Goal: Task Accomplishment & Management: Manage account settings

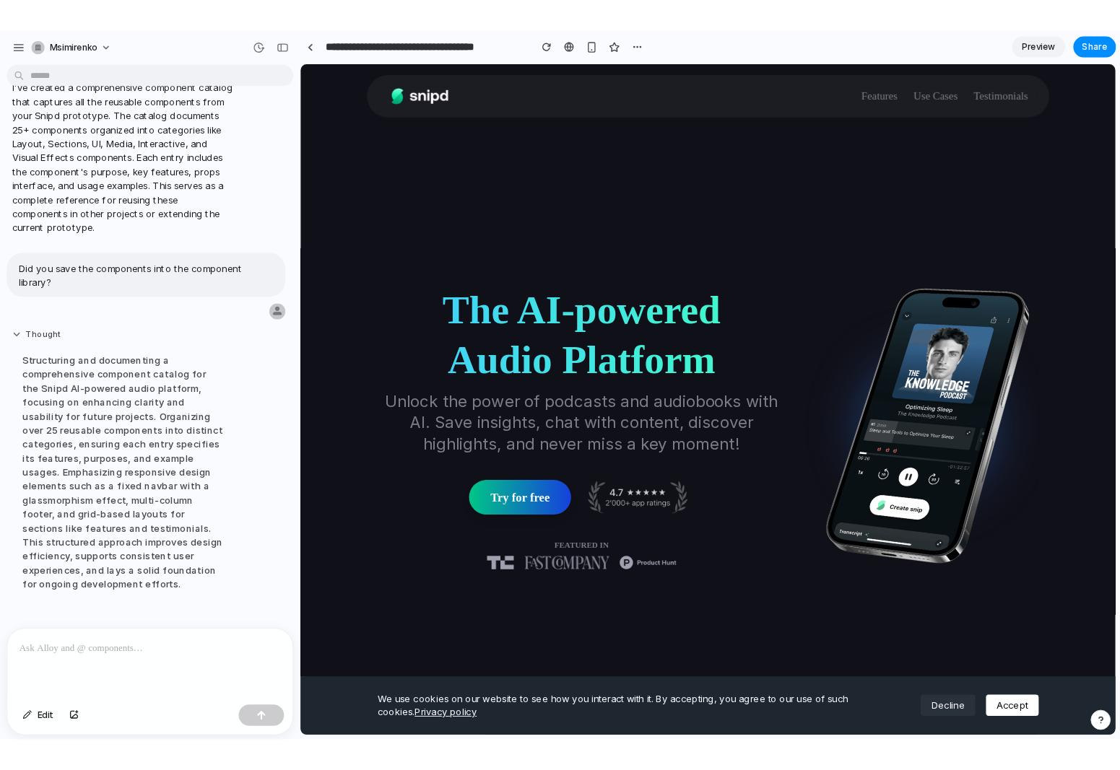
scroll to position [497, 0]
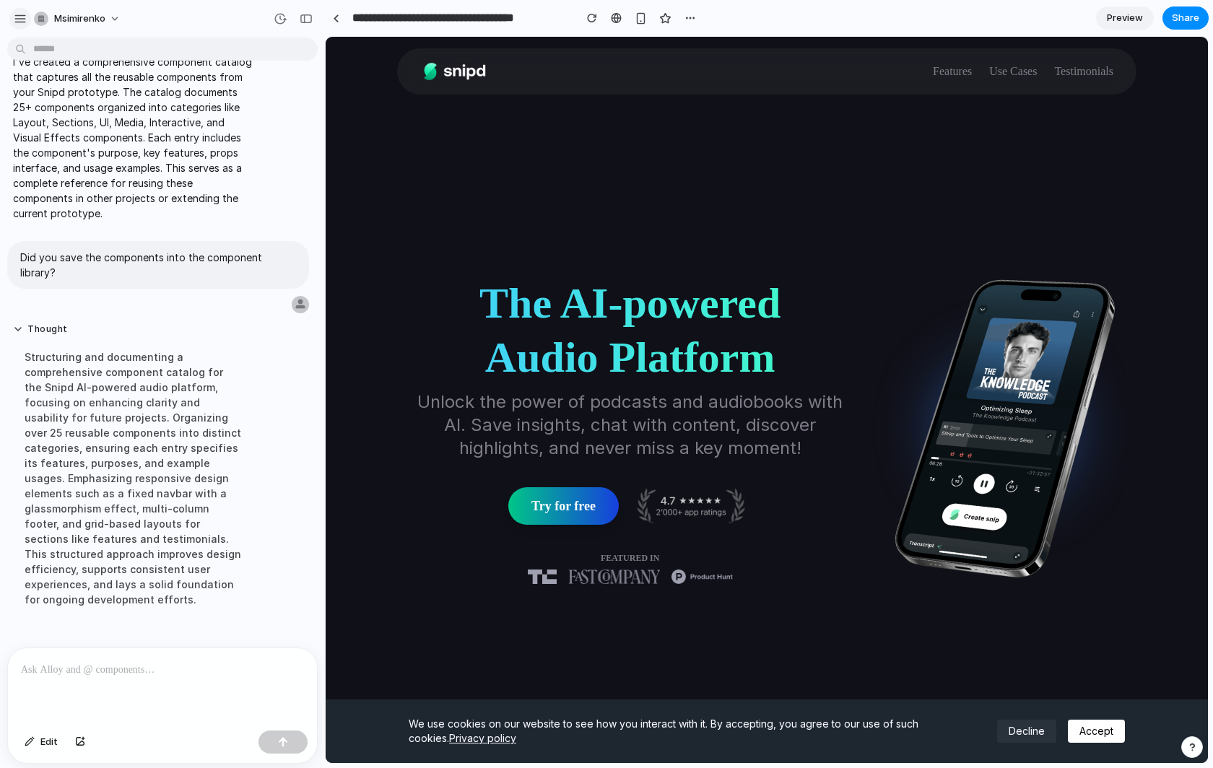
click at [19, 17] on div "button" at bounding box center [20, 18] width 13 height 13
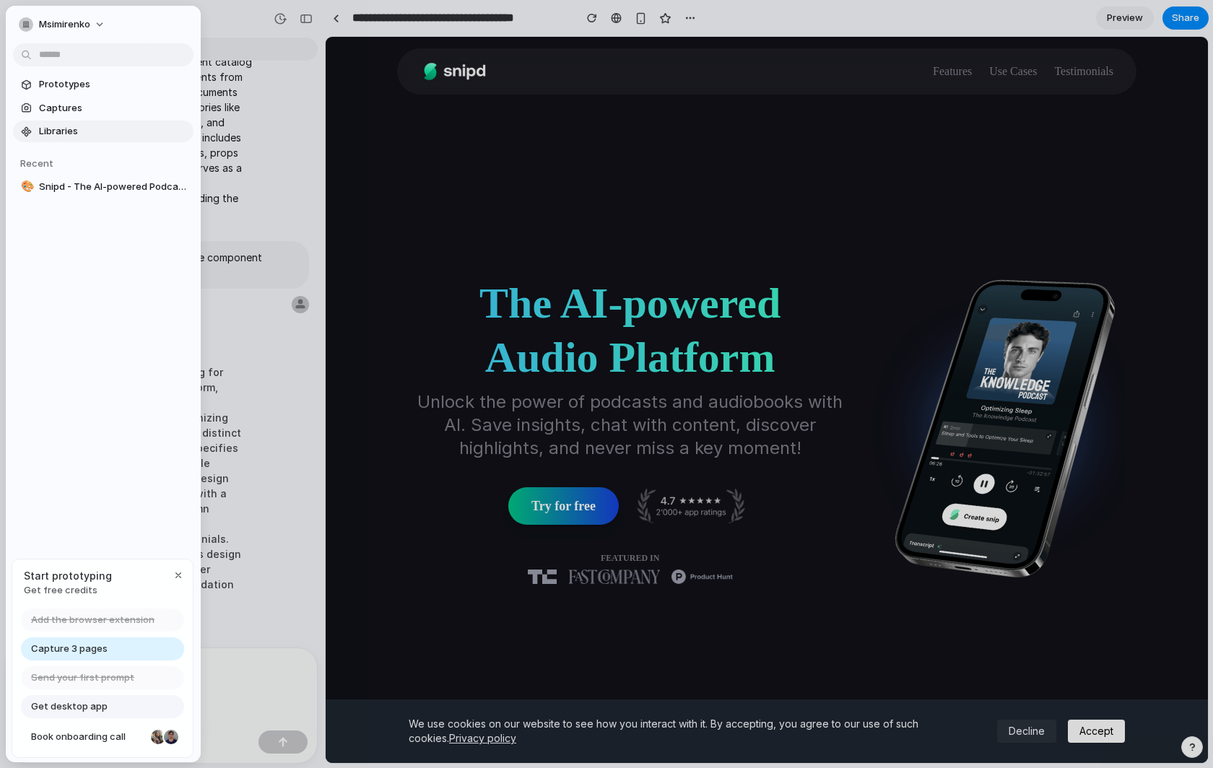
click at [69, 128] on span "Libraries" at bounding box center [113, 131] width 149 height 14
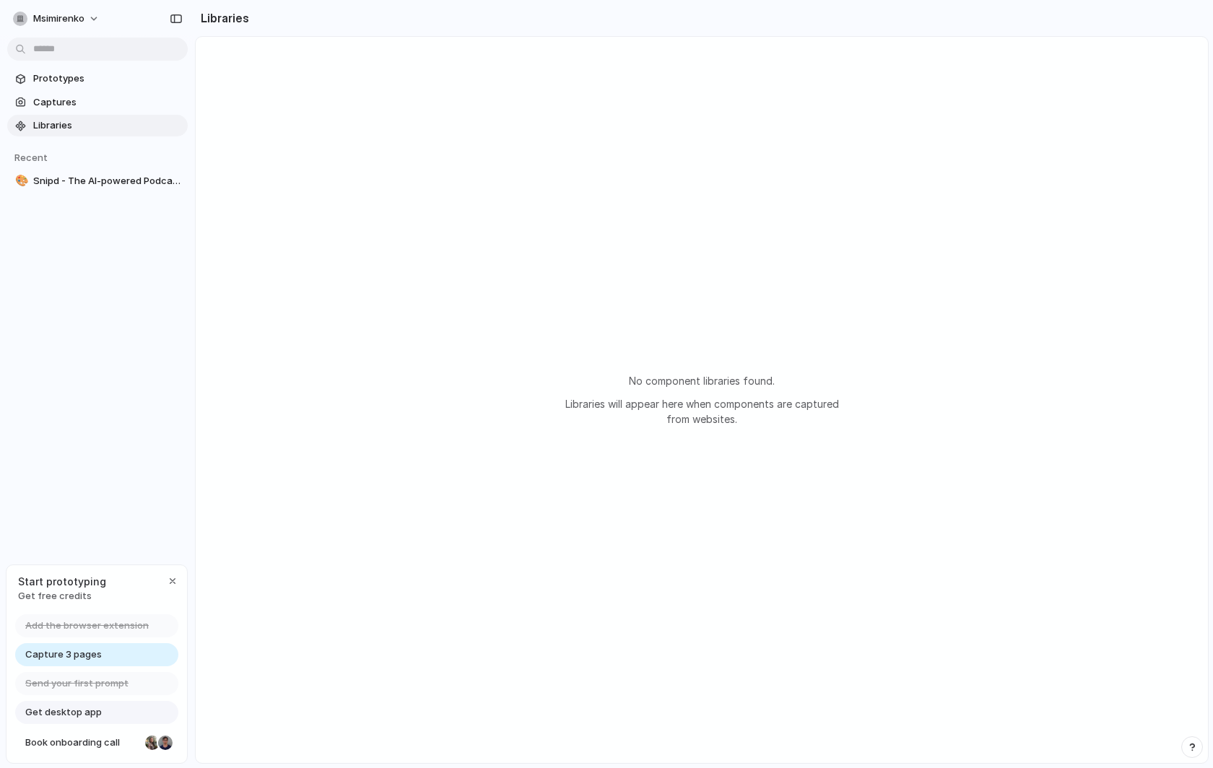
drag, startPoint x: 614, startPoint y: 375, endPoint x: 799, endPoint y: 435, distance: 194.1
click at [840, 460] on div "No component libraries found. Libraries will appear here when components are ca…" at bounding box center [702, 400] width 1012 height 726
drag, startPoint x: 771, startPoint y: 426, endPoint x: 610, endPoint y: 384, distance: 166.3
click at [610, 385] on div "No component libraries found. Libraries will appear here when components are ca…" at bounding box center [701, 399] width 289 height 53
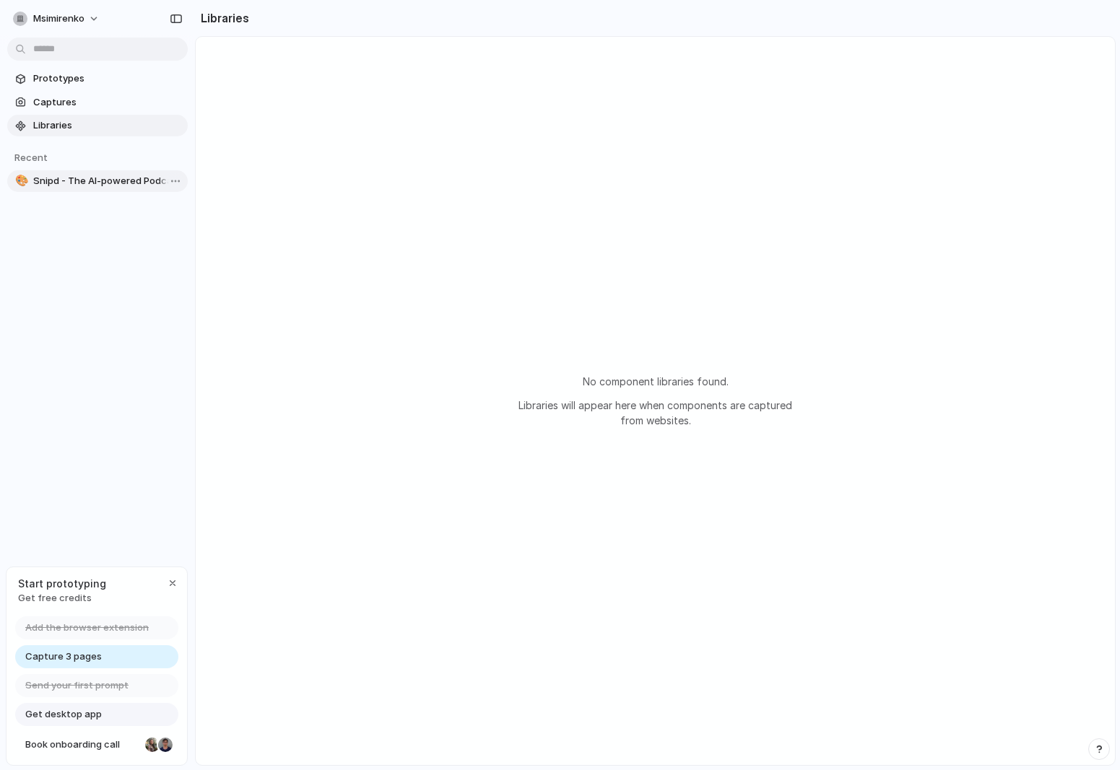
click at [45, 186] on span "Snipd - The AI-powered Podcast Player" at bounding box center [107, 181] width 149 height 14
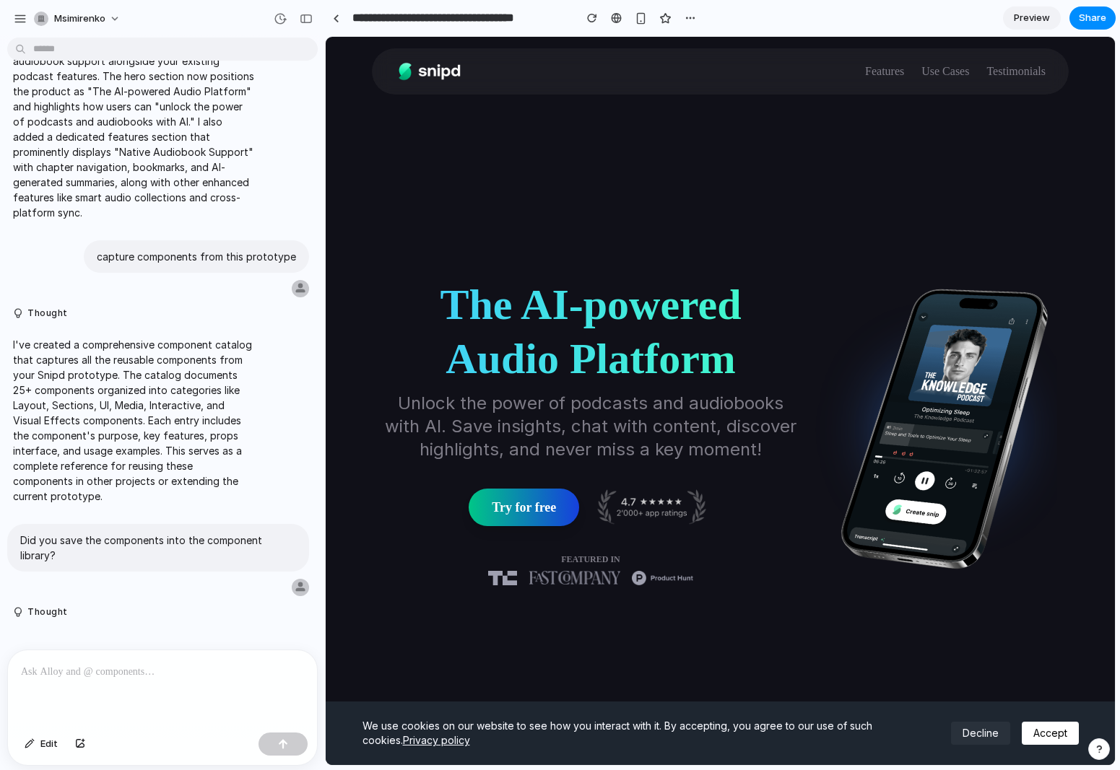
click at [739, 377] on h1 "The AI-powered Audio Platform" at bounding box center [590, 332] width 414 height 108
click at [396, 651] on div "The AI-powered Audio Platform Unlock the power of podcasts and audiobooks with …" at bounding box center [720, 429] width 674 height 601
click at [50, 748] on span "Edit" at bounding box center [48, 744] width 17 height 14
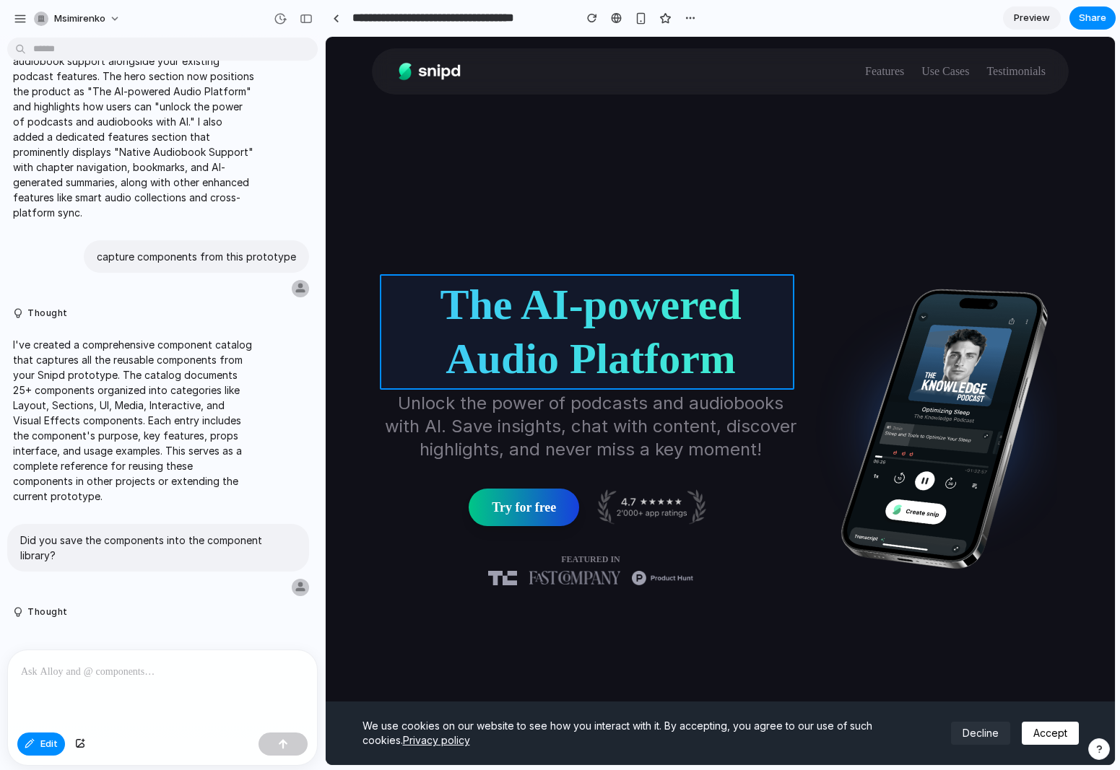
click at [705, 331] on div at bounding box center [720, 401] width 789 height 728
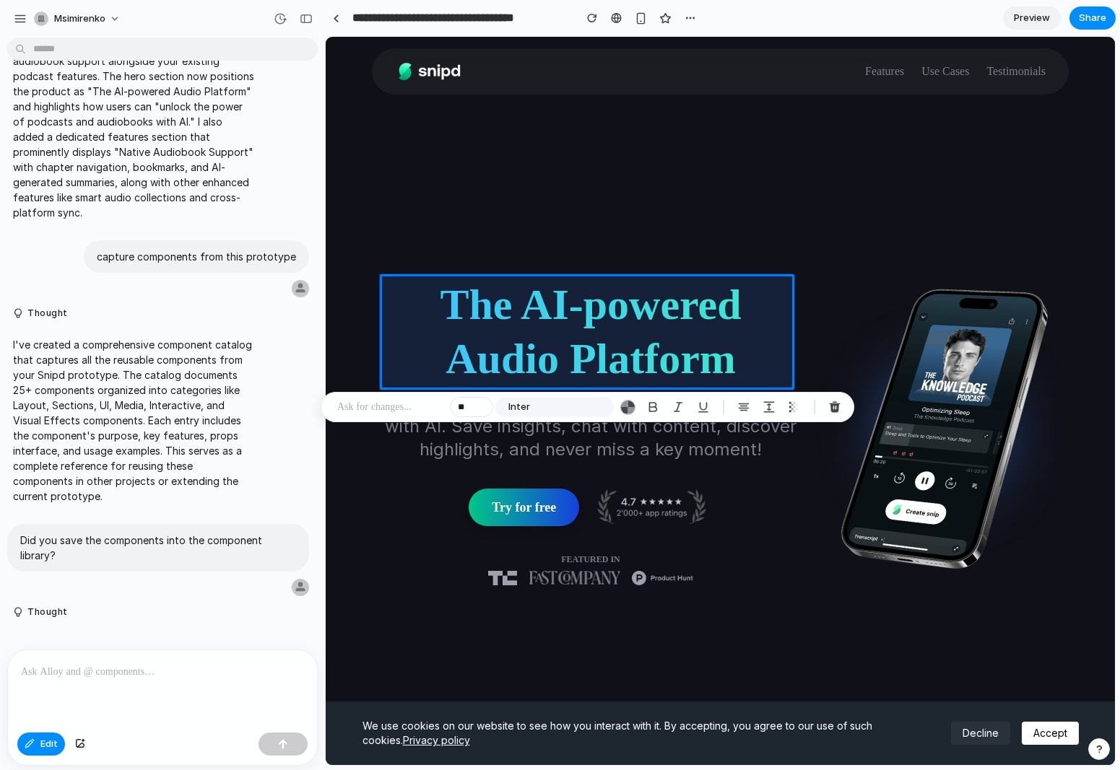
click at [393, 411] on p at bounding box center [390, 406] width 107 height 17
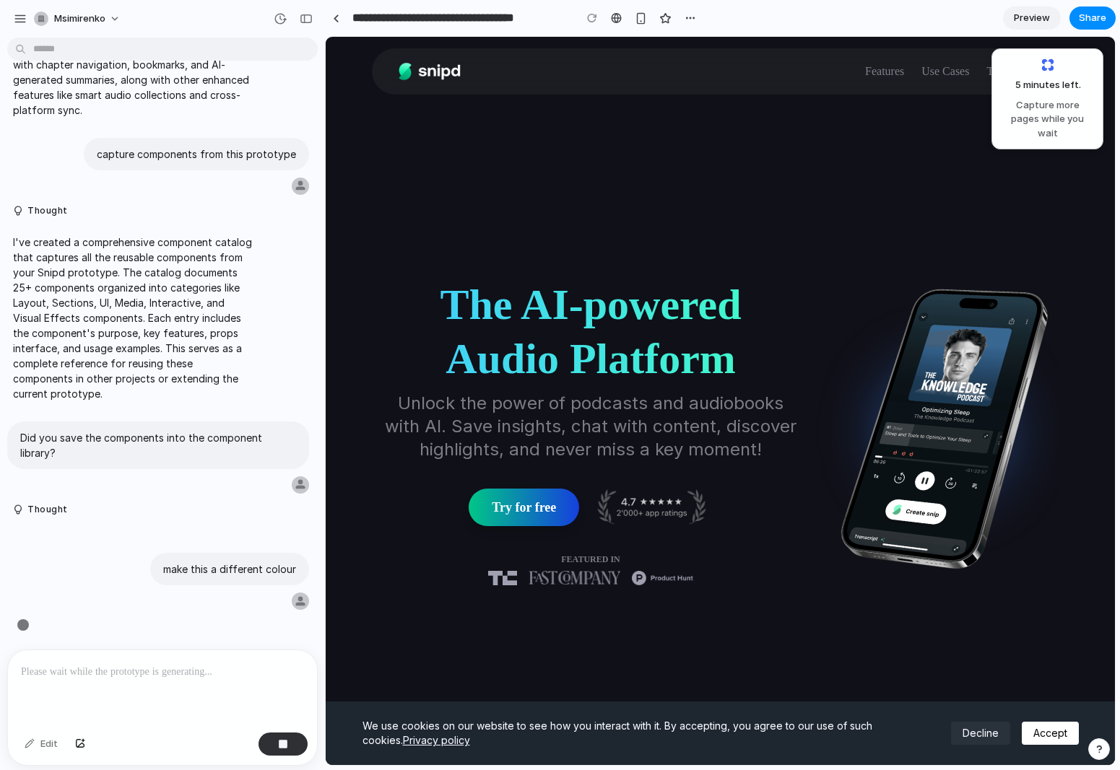
scroll to position [316, 0]
click at [43, 746] on div "Edit" at bounding box center [41, 744] width 48 height 23
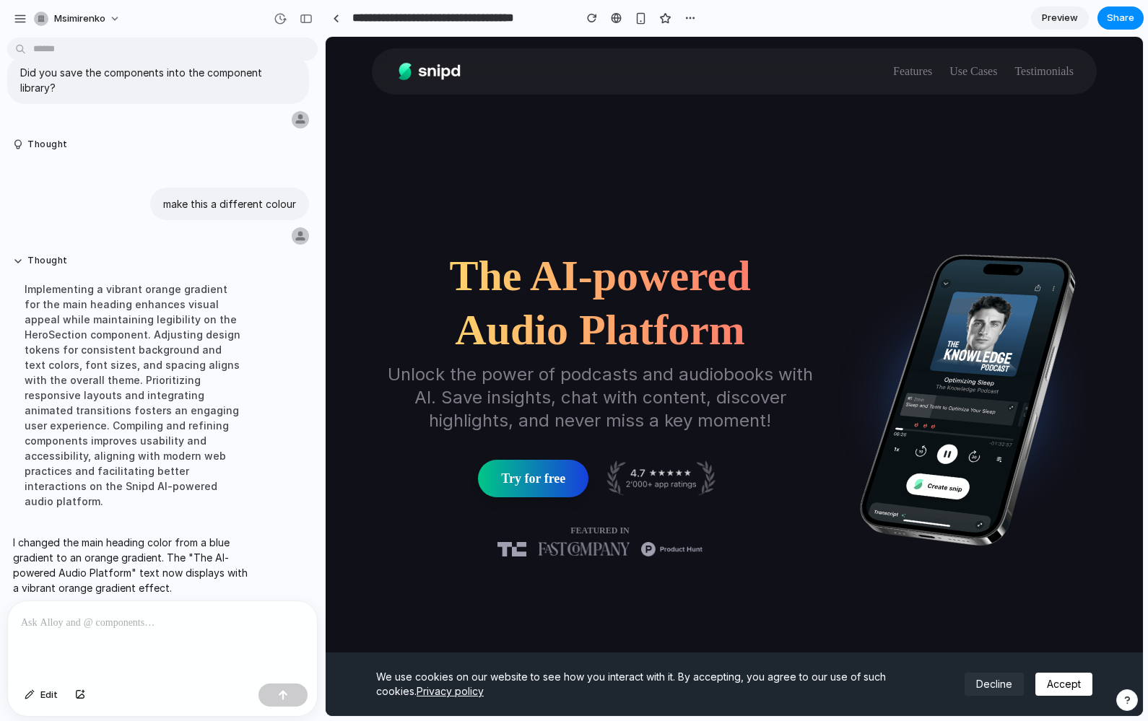
scroll to position [0, 0]
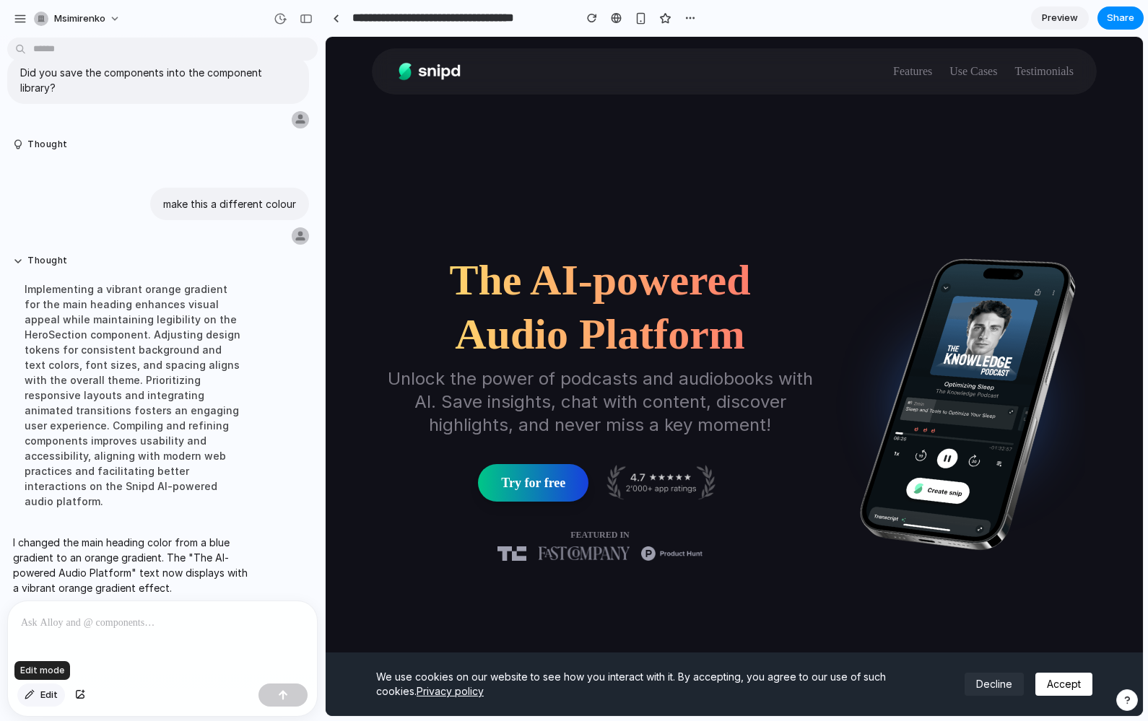
click at [38, 700] on button "Edit" at bounding box center [41, 695] width 48 height 23
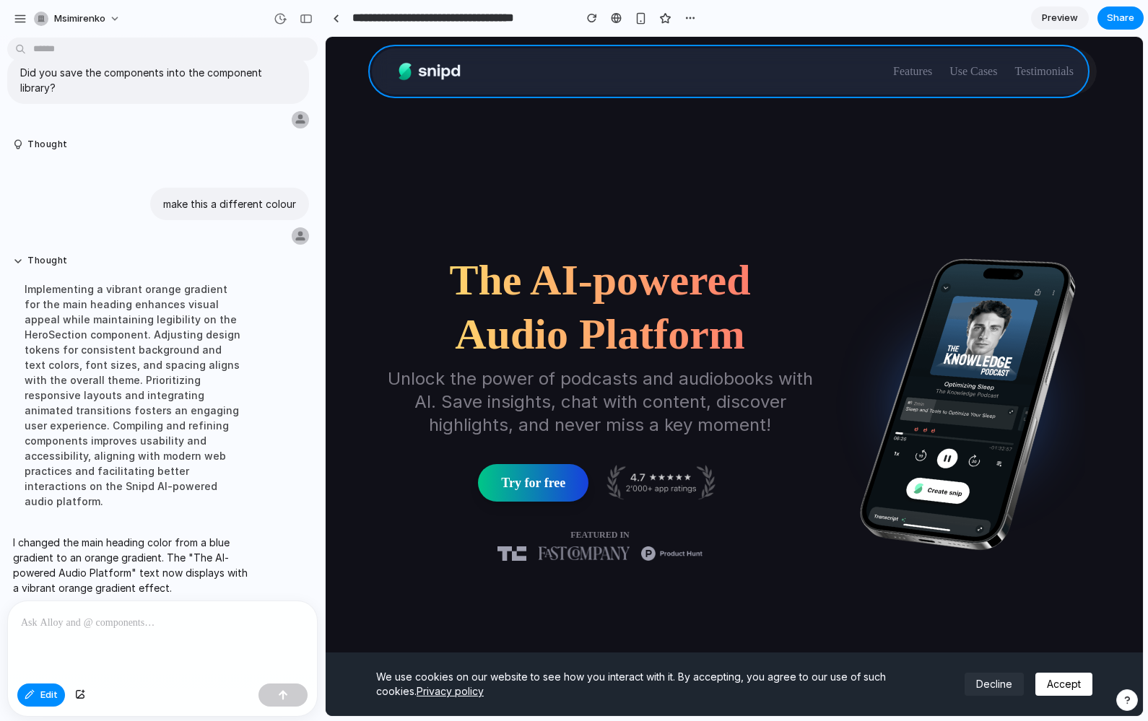
click at [772, 74] on div at bounding box center [734, 376] width 817 height 679
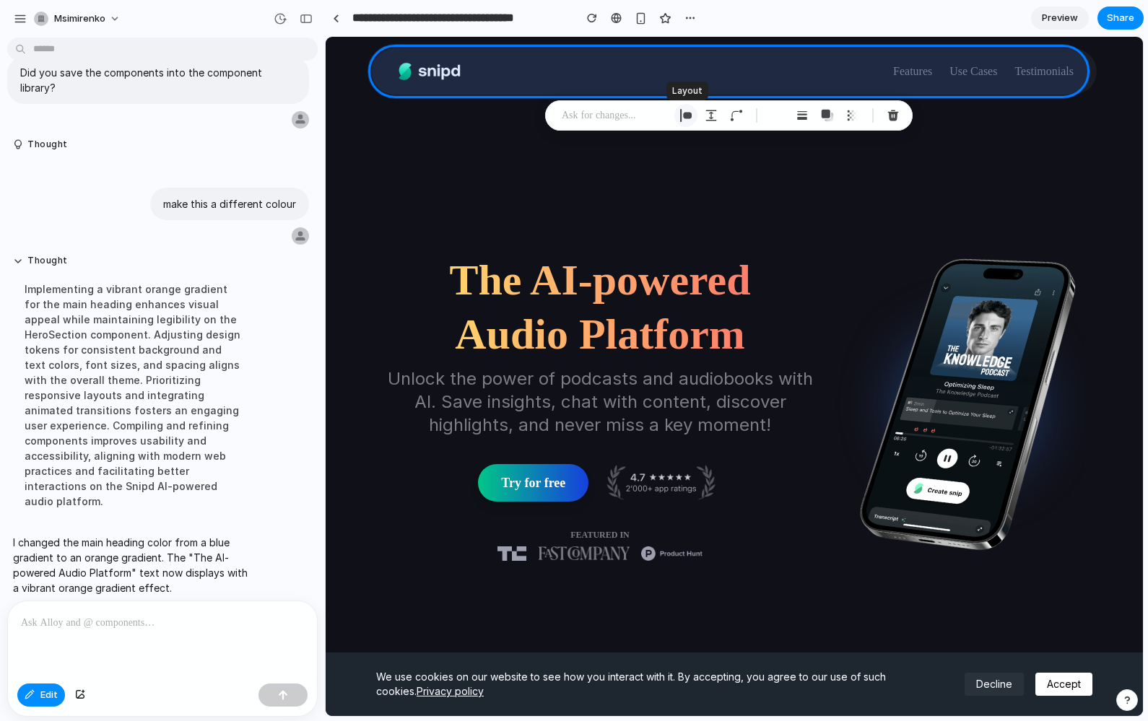
click at [688, 117] on div "button" at bounding box center [685, 115] width 13 height 13
select select "**********"
select select "******"
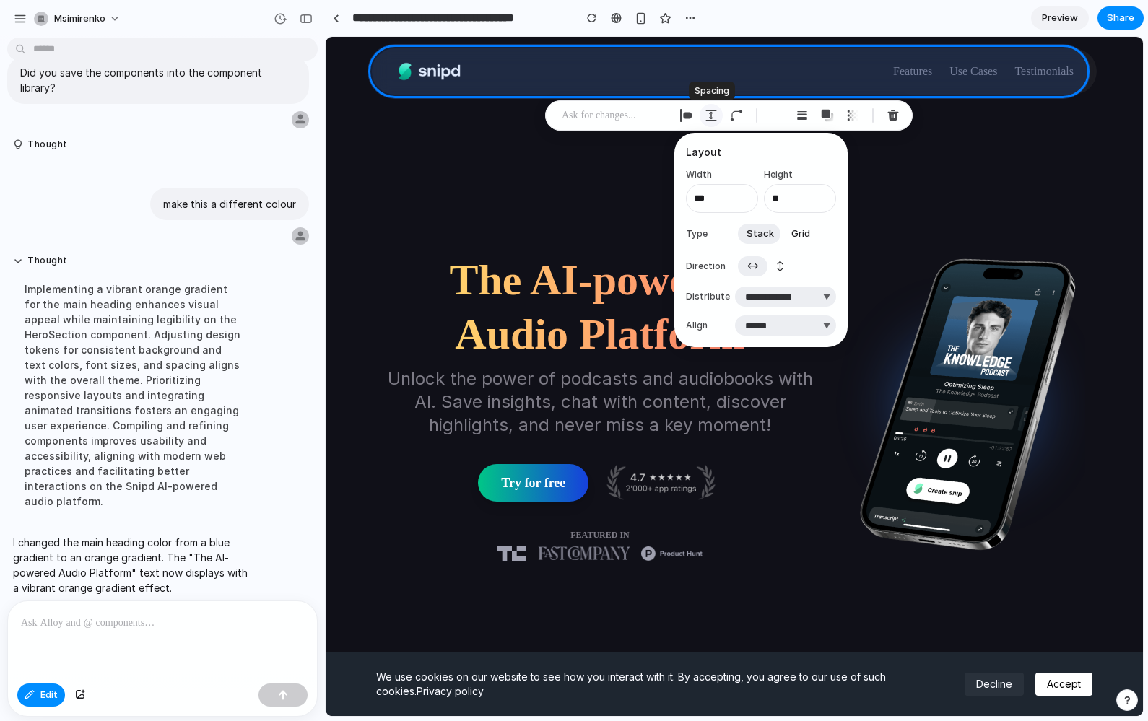
click at [713, 116] on div "button" at bounding box center [711, 115] width 13 height 13
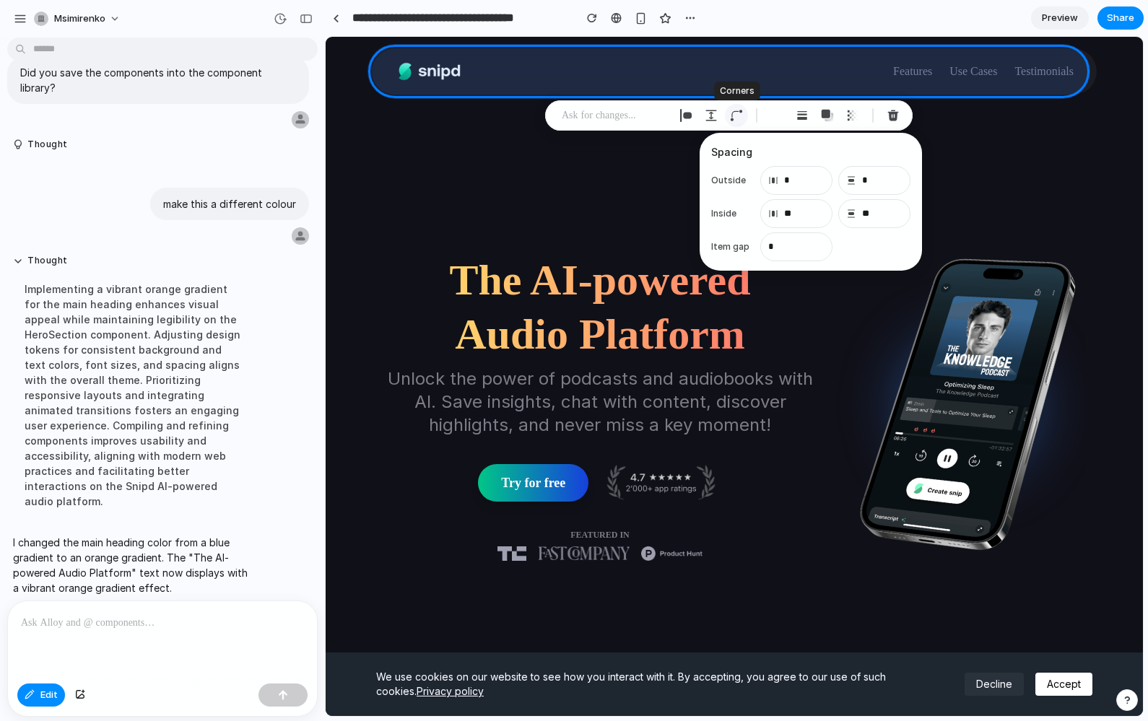
click at [744, 116] on button "button" at bounding box center [736, 115] width 23 height 23
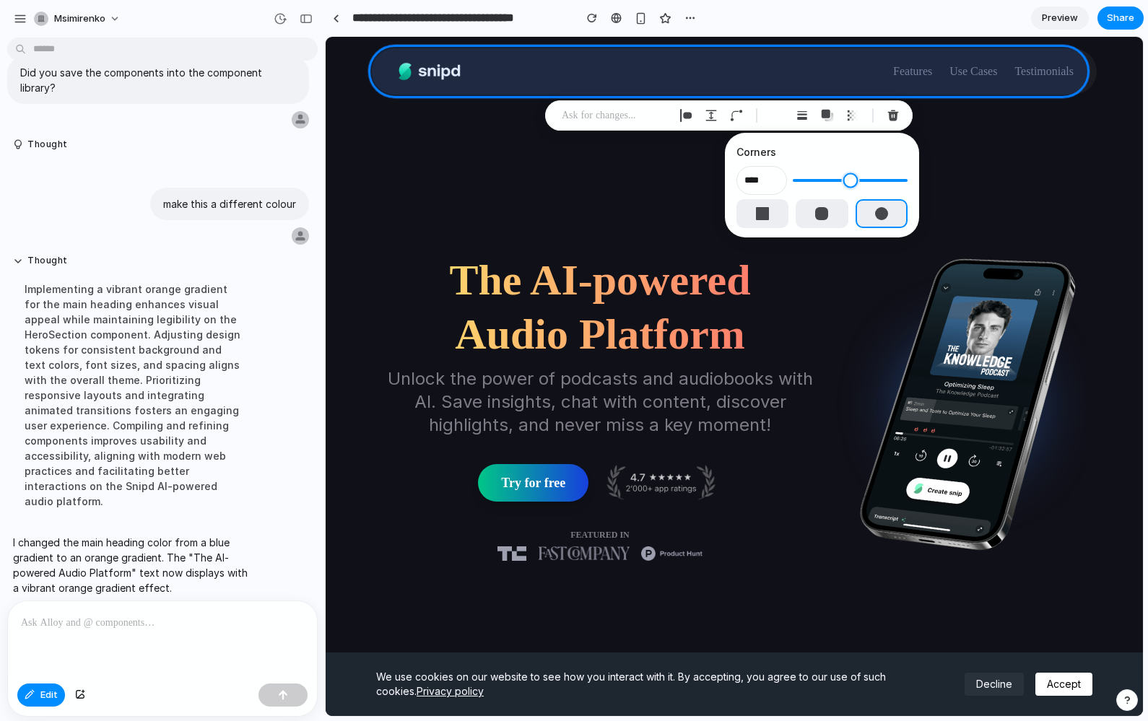
type input "**"
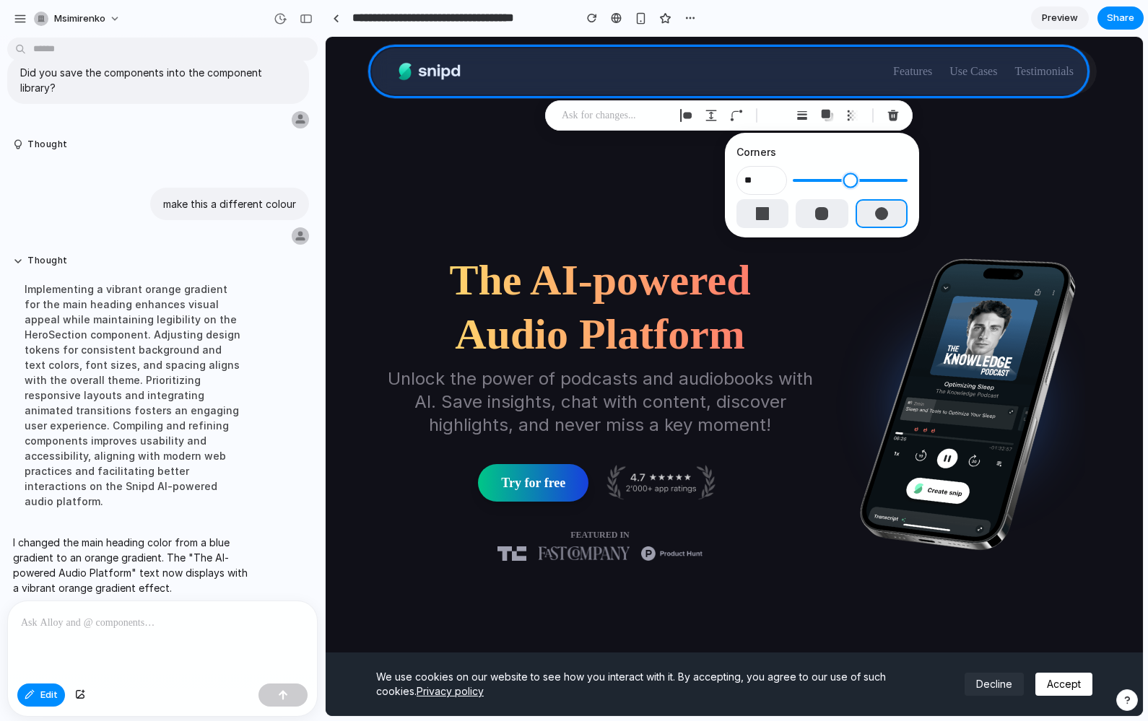
type input "**"
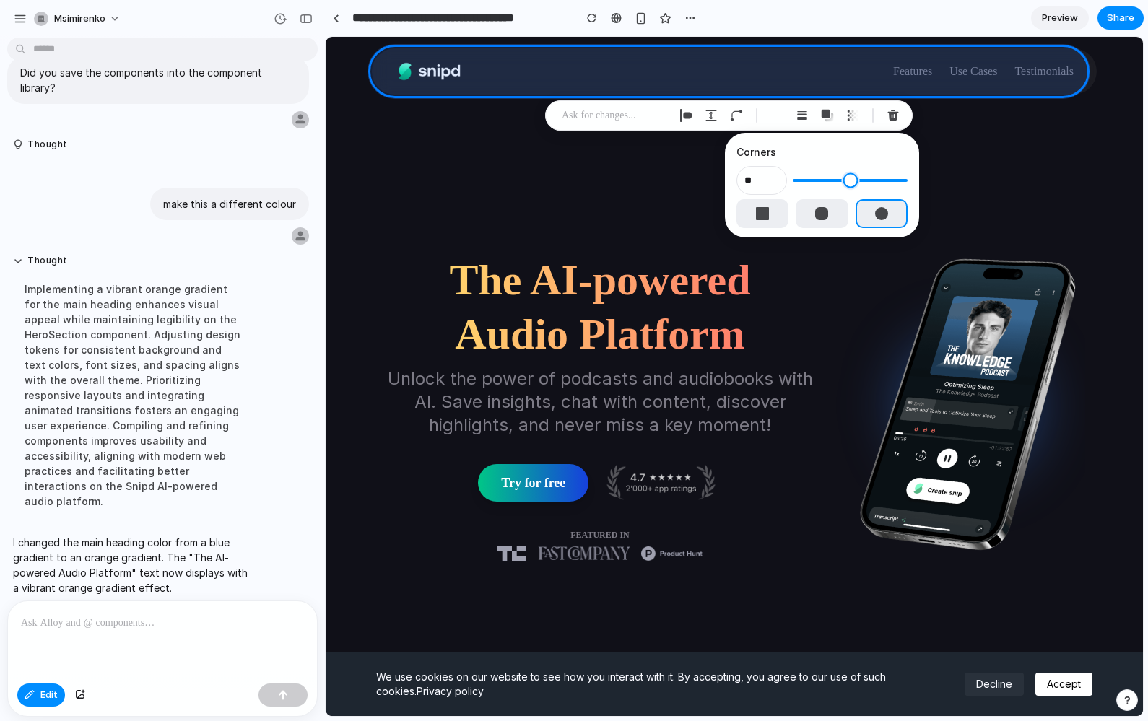
type input "**"
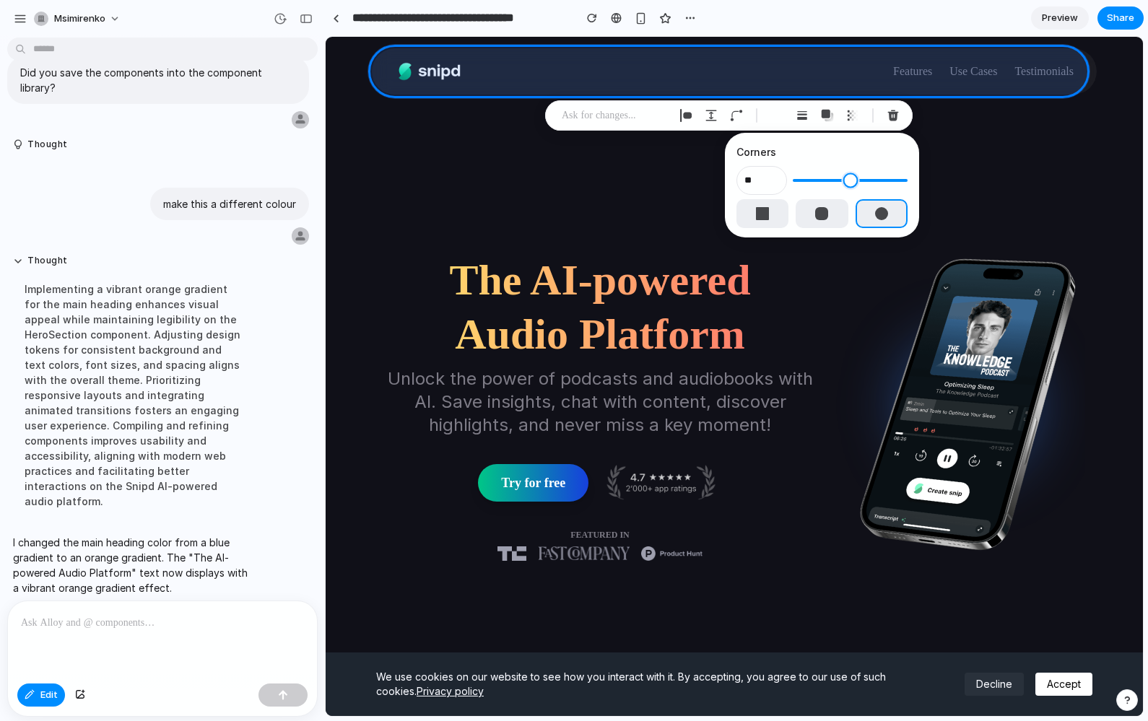
type input "**"
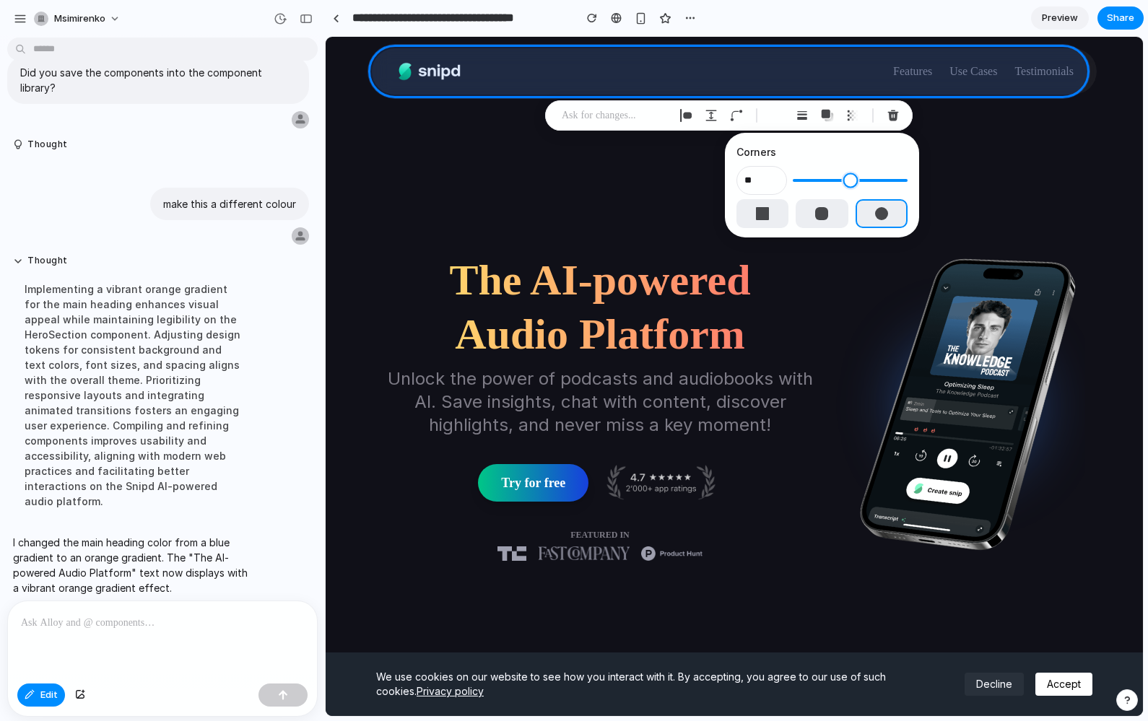
type input "**"
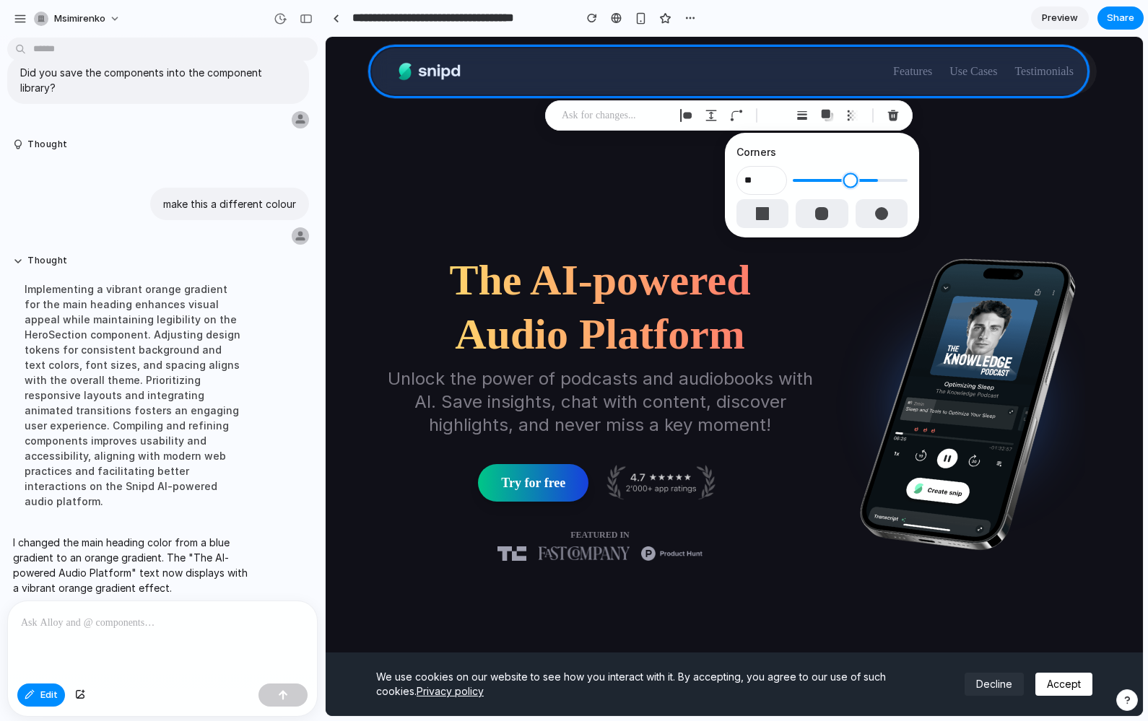
type input "**"
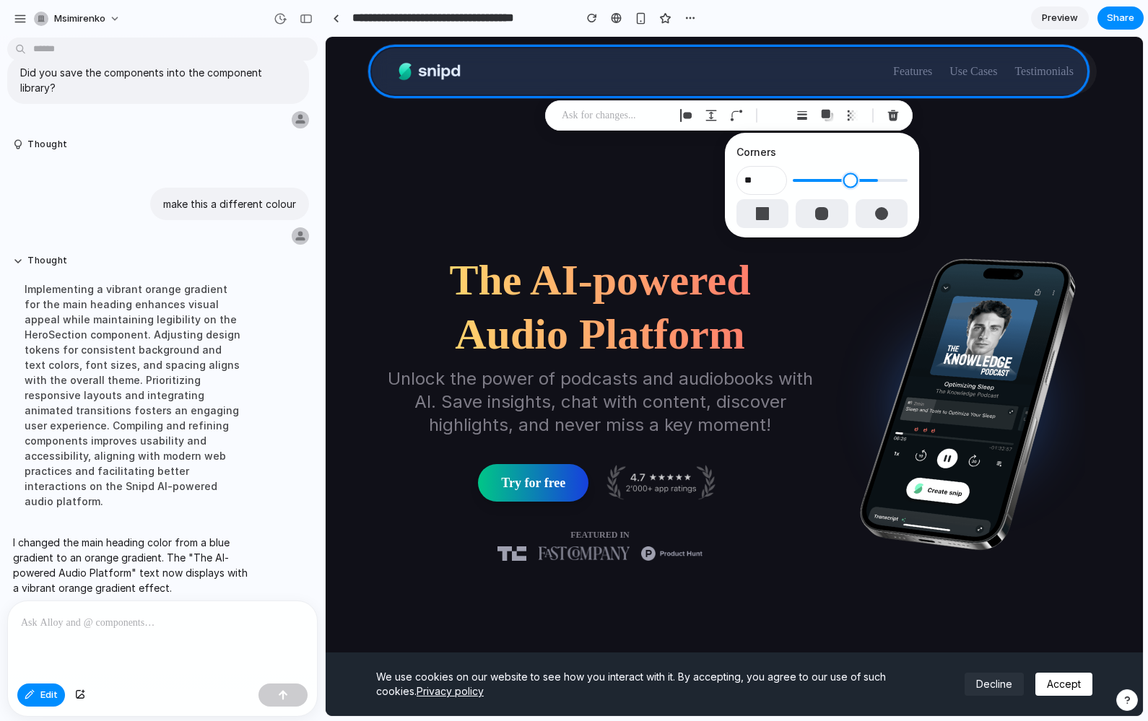
type input "**"
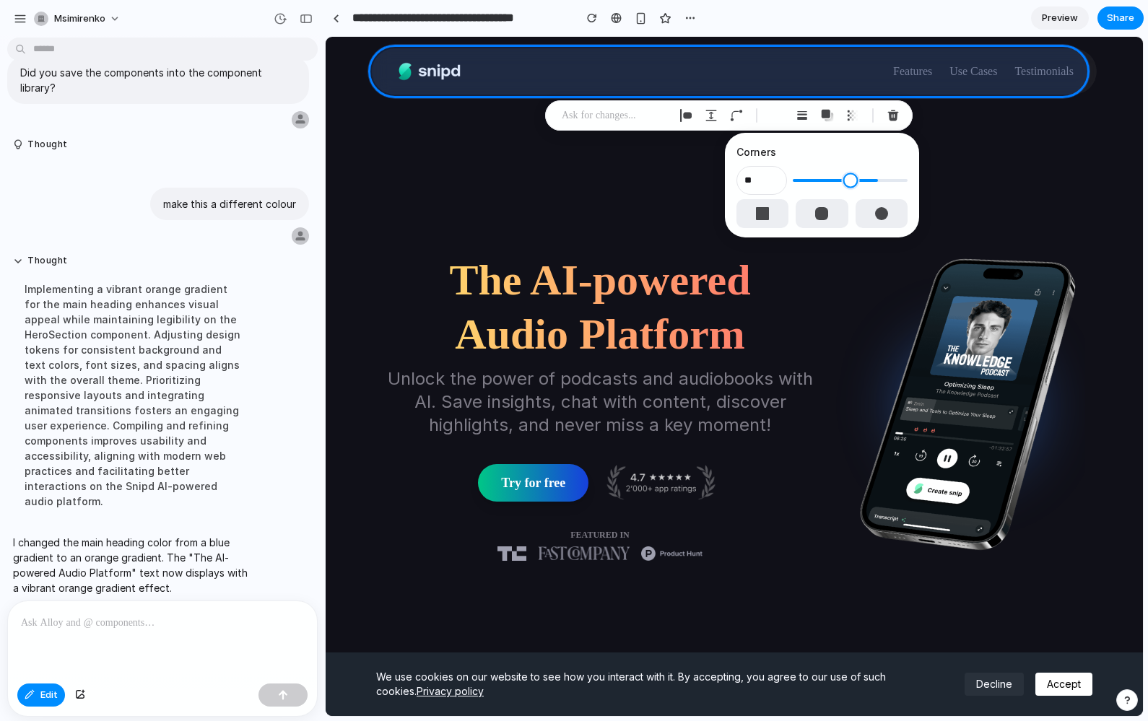
type input "**"
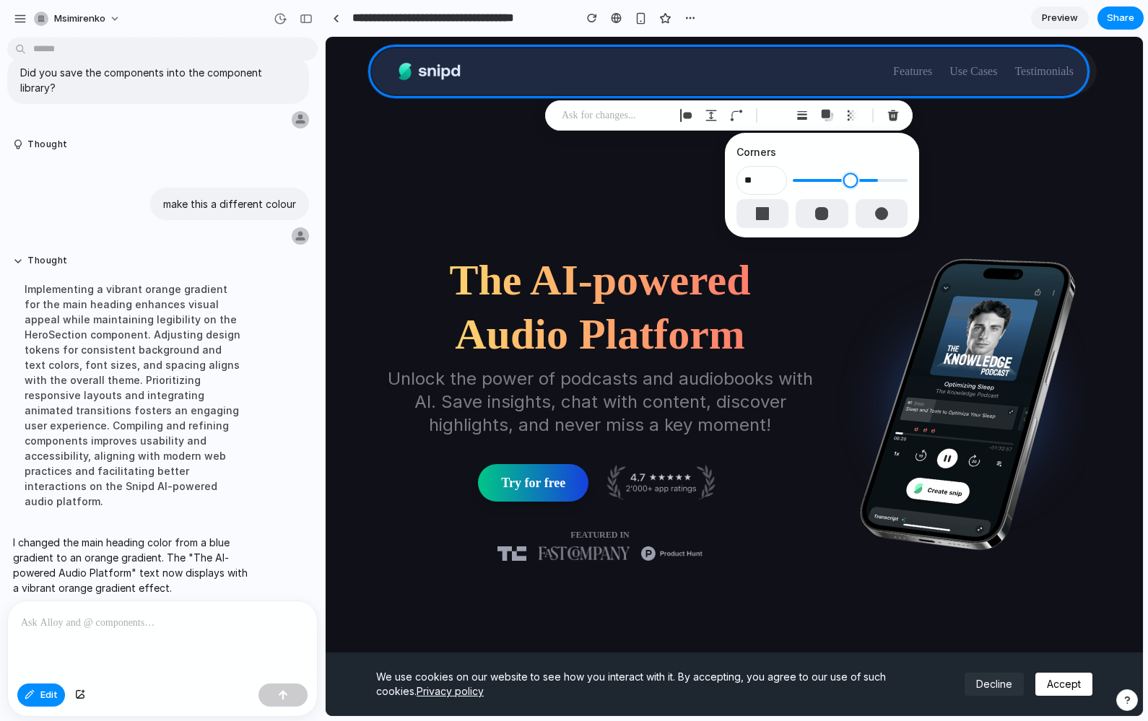
type input "**"
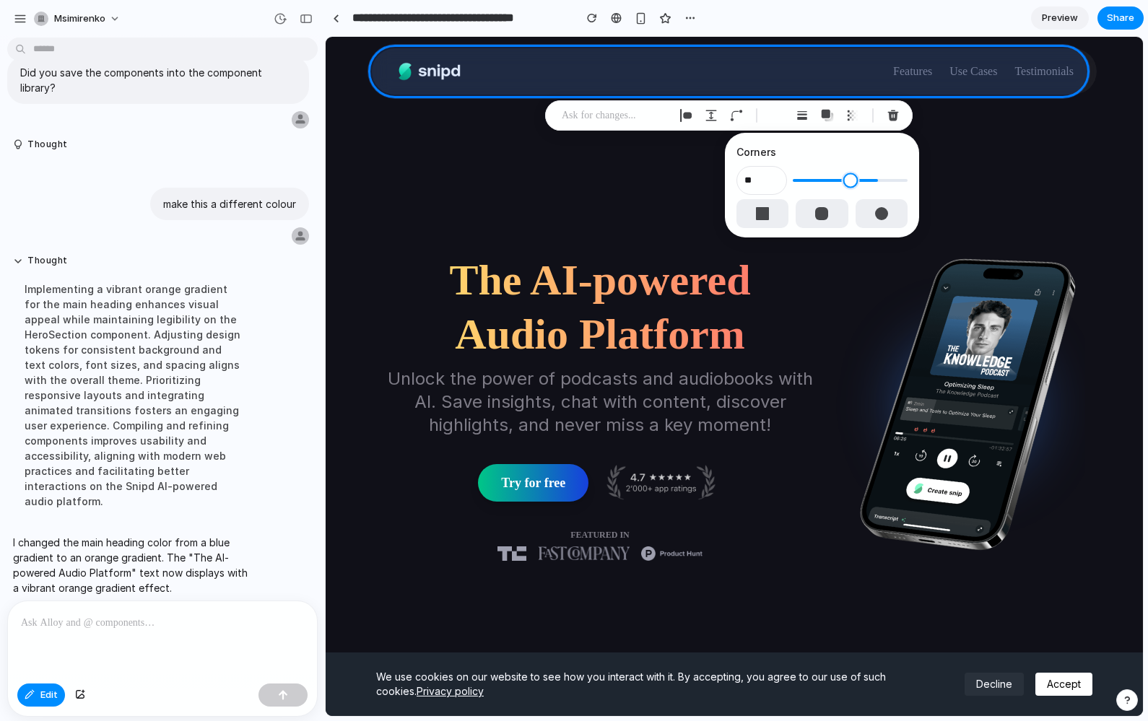
type input "**"
drag, startPoint x: 876, startPoint y: 181, endPoint x: 832, endPoint y: 182, distance: 44.8
type input "**"
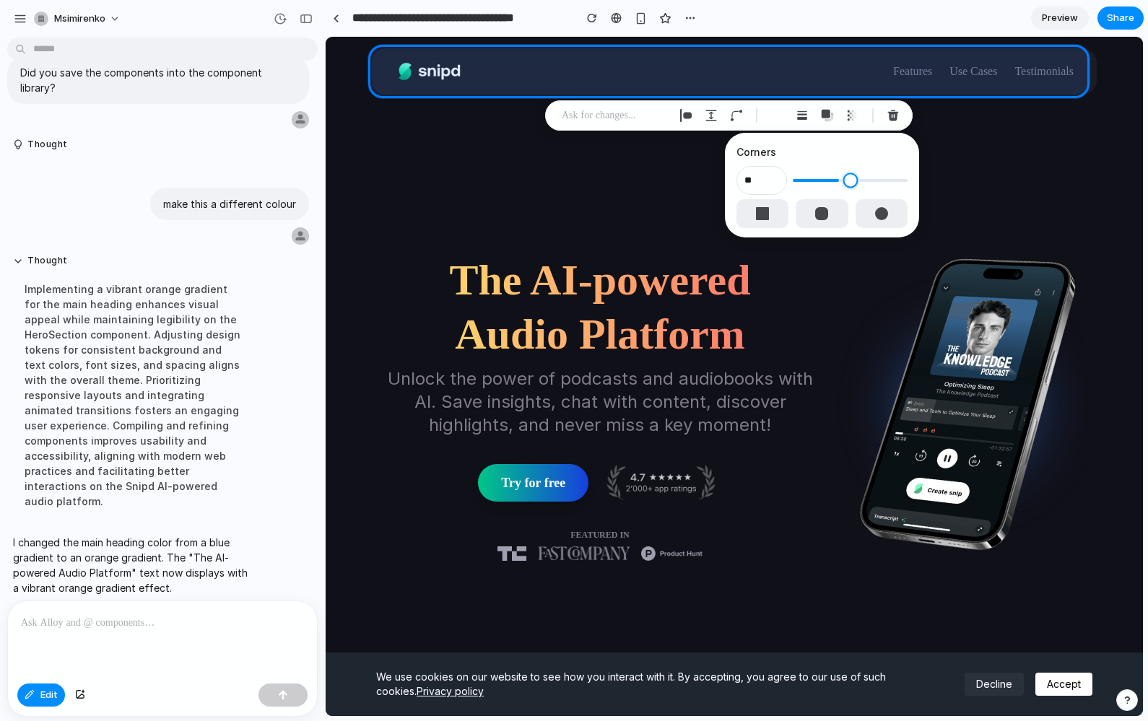
click at [832, 182] on input "range" at bounding box center [850, 180] width 115 height 14
click at [825, 117] on div "button" at bounding box center [827, 115] width 13 height 13
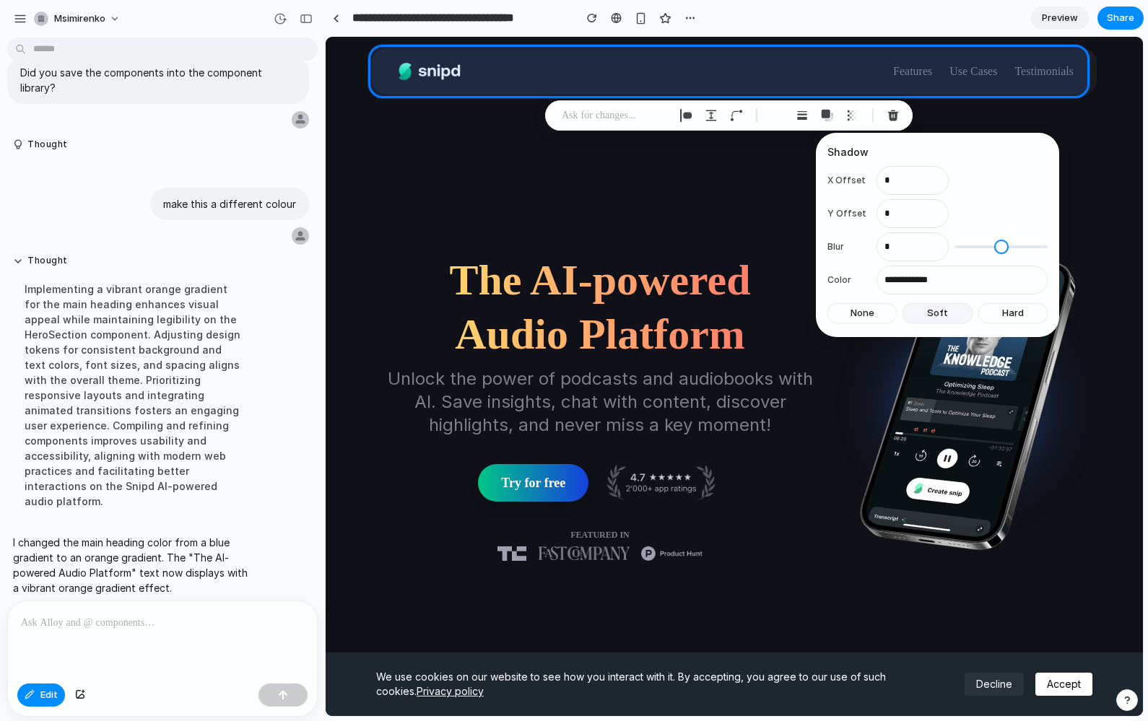
click at [943, 313] on span "Soft" at bounding box center [937, 313] width 21 height 14
type input "*"
type input "**"
type input "**********"
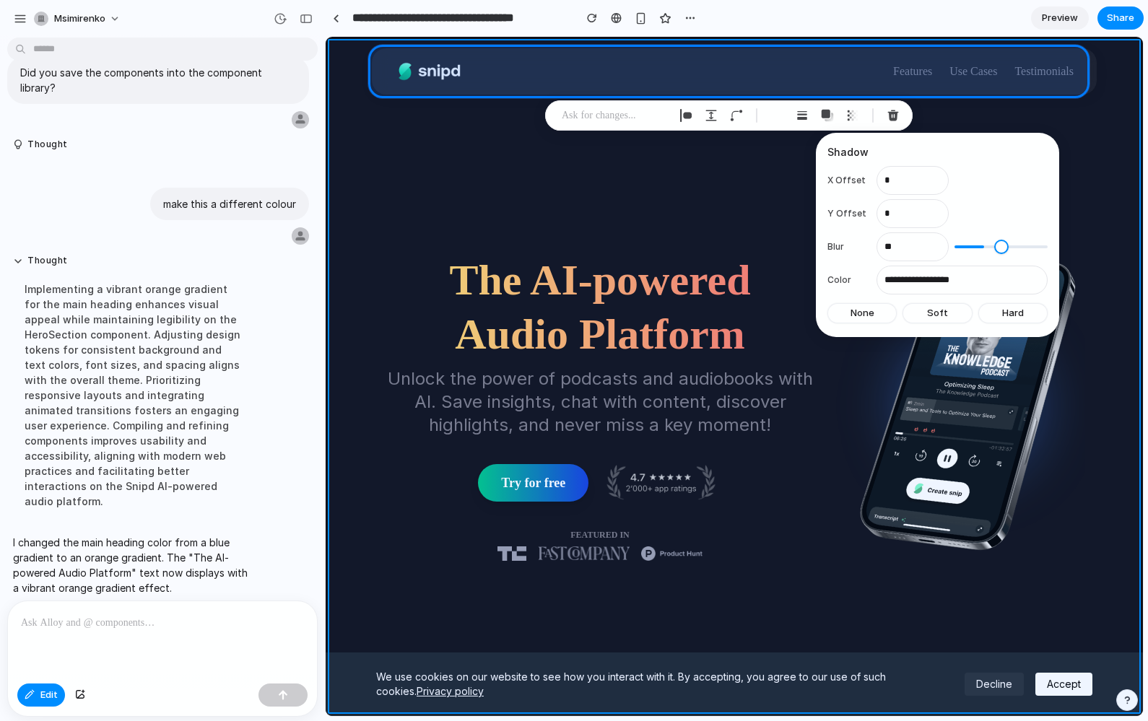
click at [342, 119] on div at bounding box center [734, 376] width 817 height 679
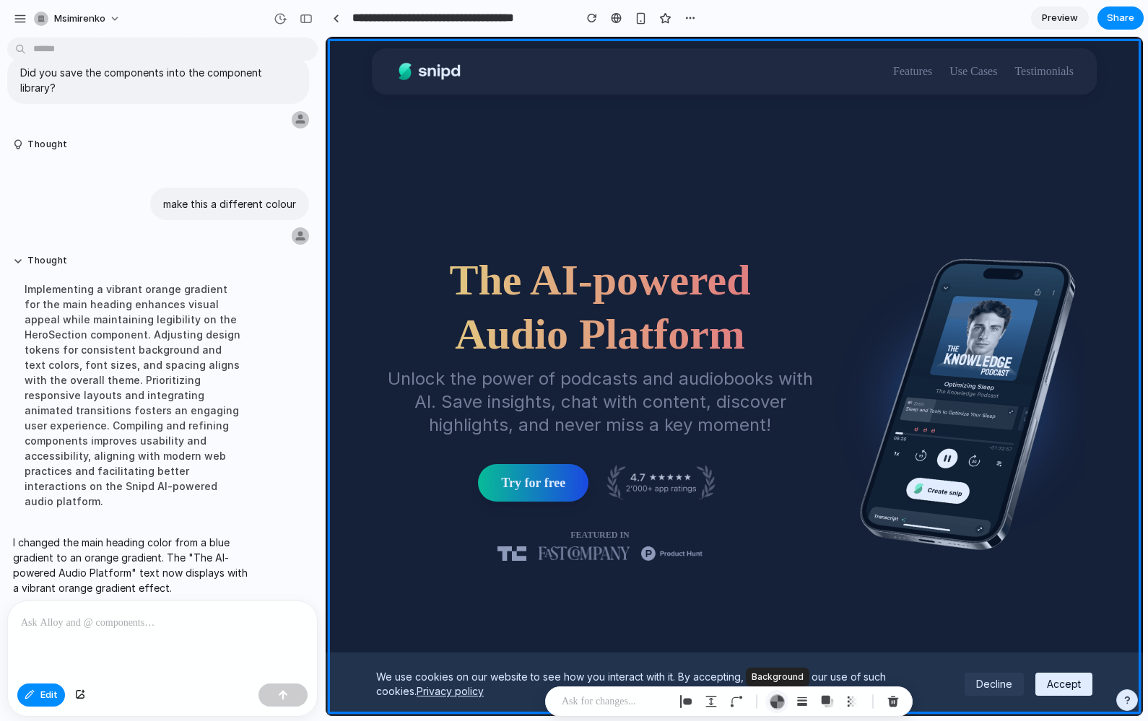
click at [776, 702] on div "button" at bounding box center [777, 701] width 15 height 15
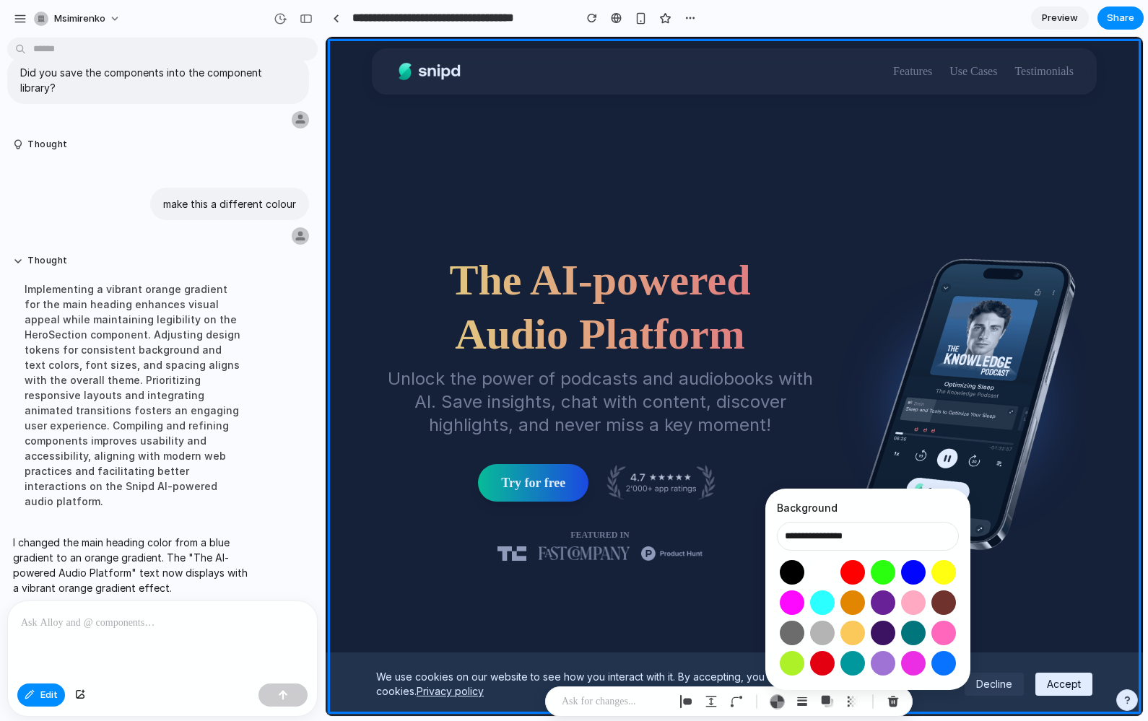
click at [826, 575] on button "Select color oklch(1 0 0)" at bounding box center [822, 572] width 27 height 27
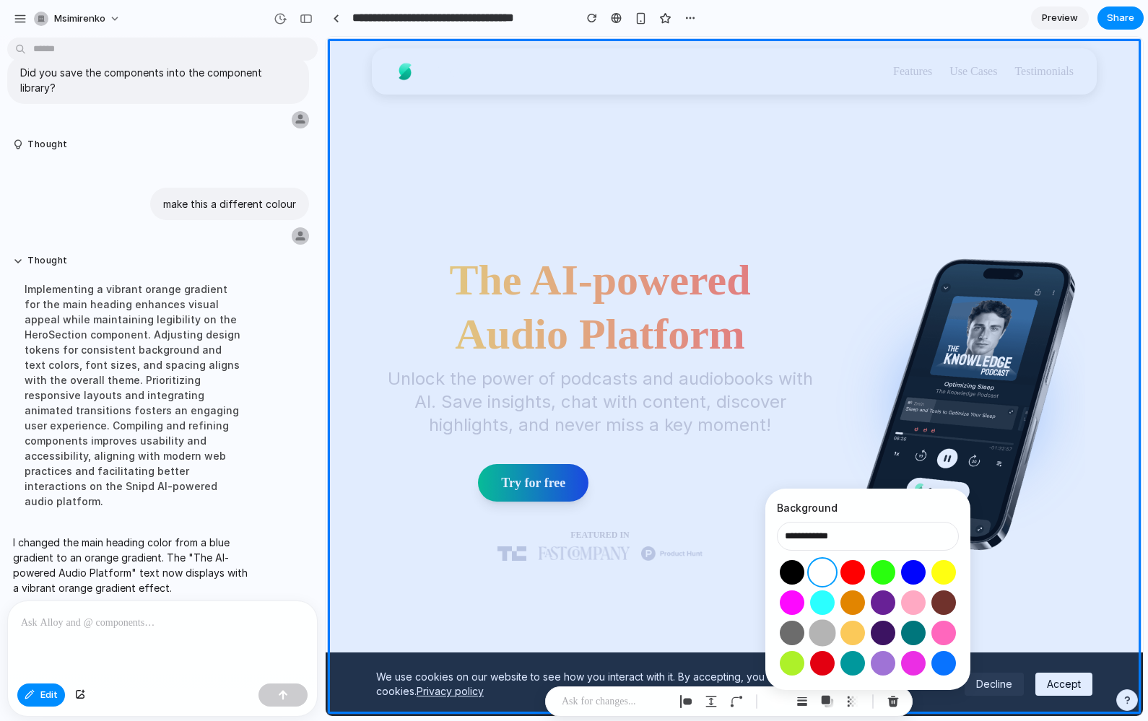
click at [821, 635] on button "Select color oklch(0.77 0 0)" at bounding box center [822, 632] width 27 height 27
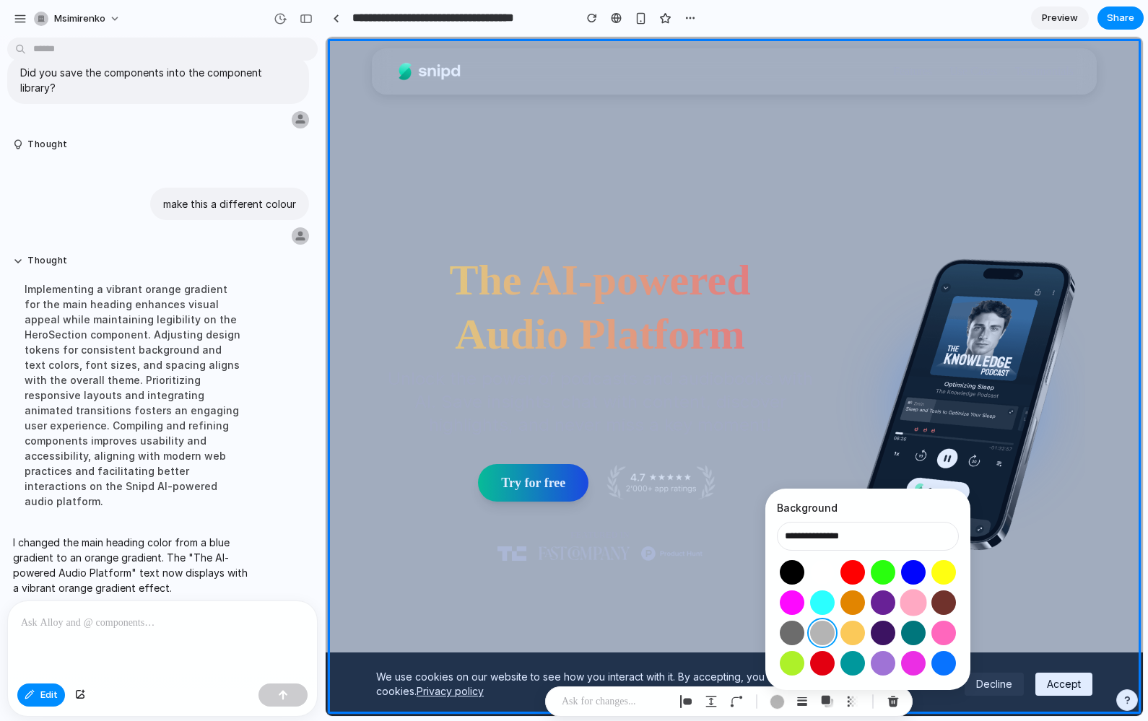
click at [918, 609] on button "Select color oklch(0.86 0.14 6)" at bounding box center [912, 602] width 27 height 27
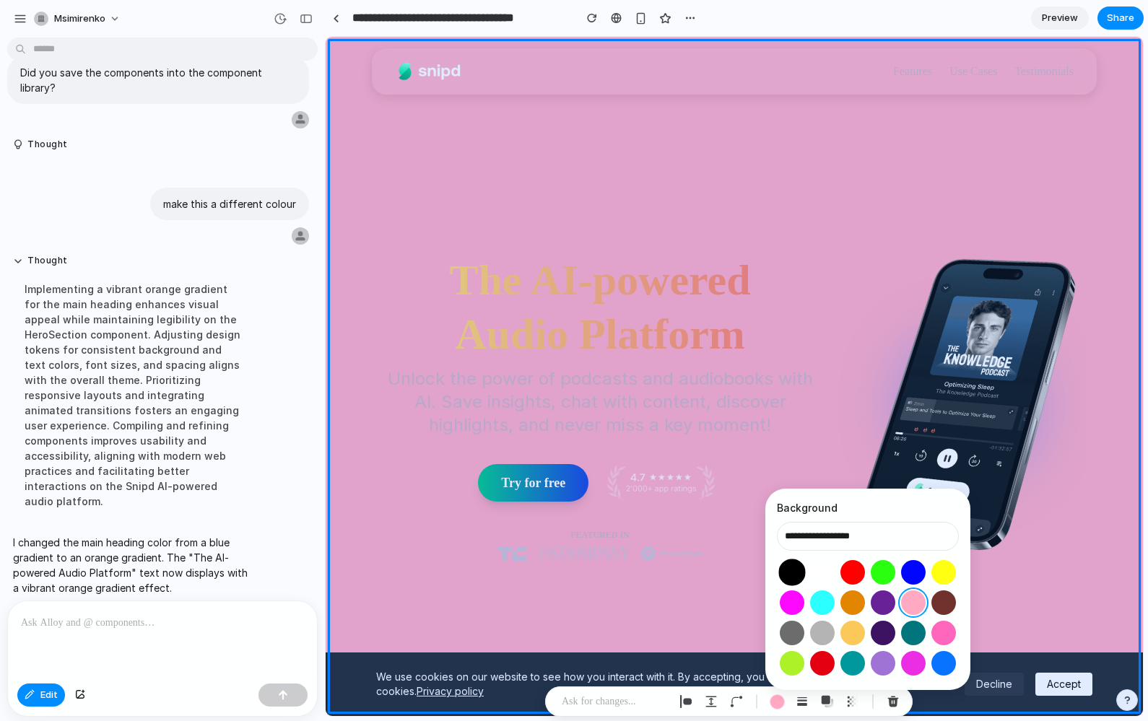
click at [791, 574] on button "Select color oklch(0 0 0)" at bounding box center [791, 572] width 27 height 27
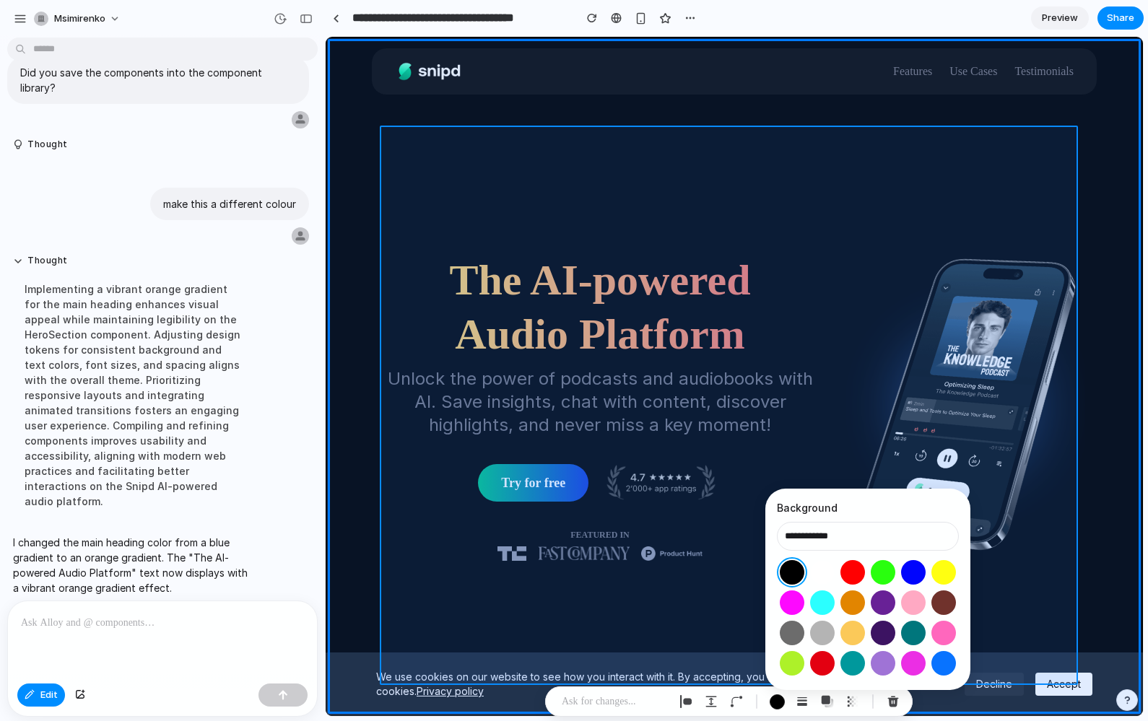
click at [1066, 570] on div at bounding box center [734, 376] width 817 height 679
type input "**********"
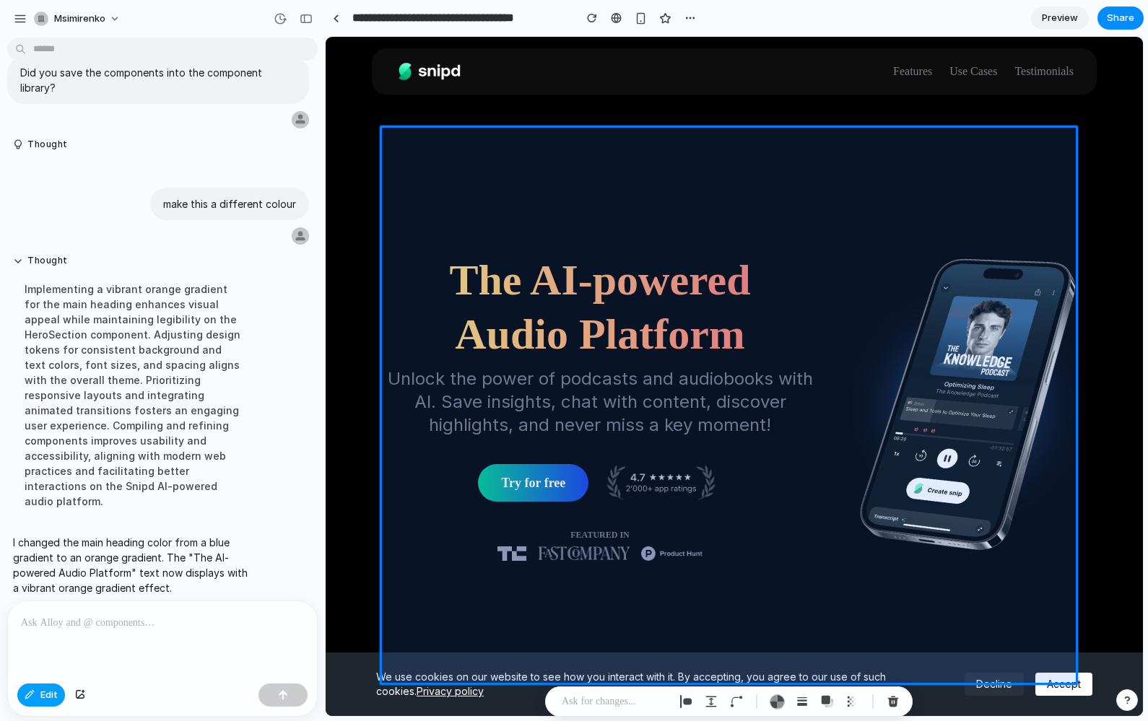
click at [43, 705] on button "Edit" at bounding box center [41, 695] width 48 height 23
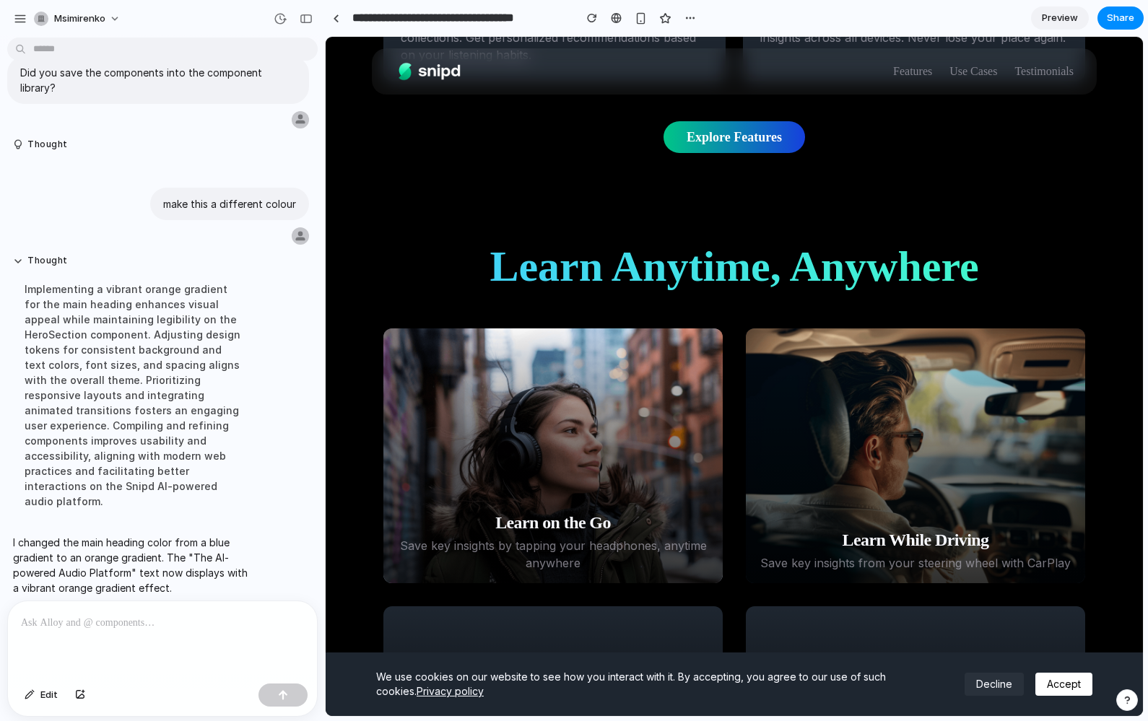
scroll to position [1782, 0]
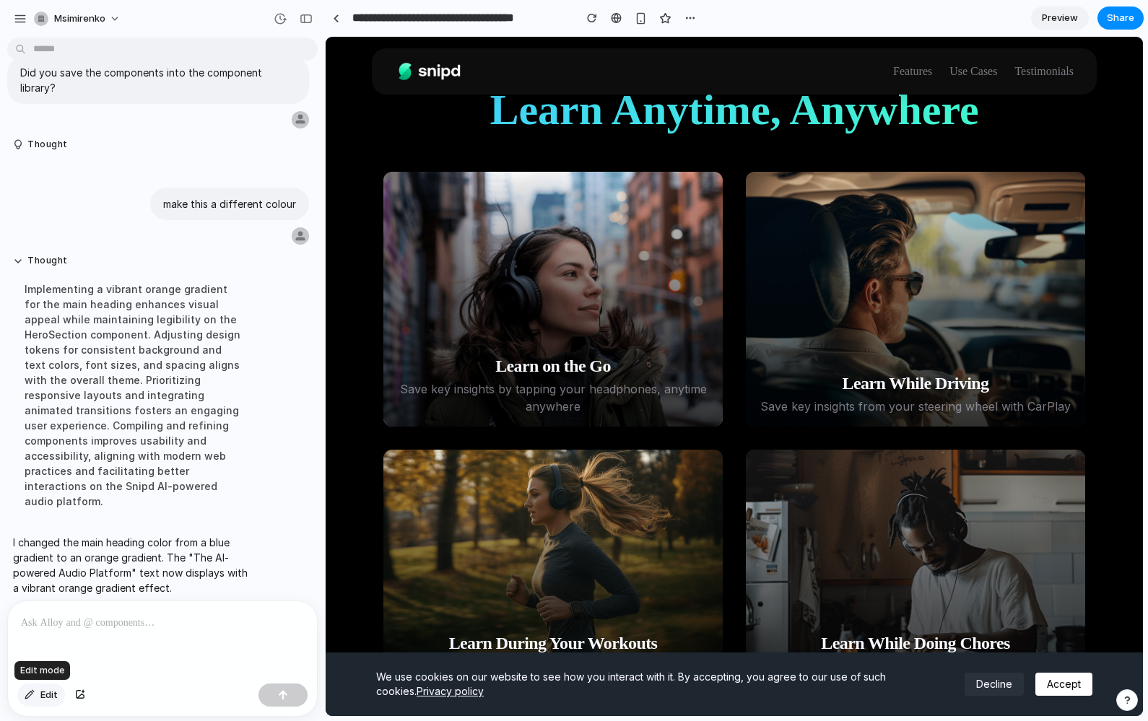
click at [45, 700] on span "Edit" at bounding box center [48, 695] width 17 height 14
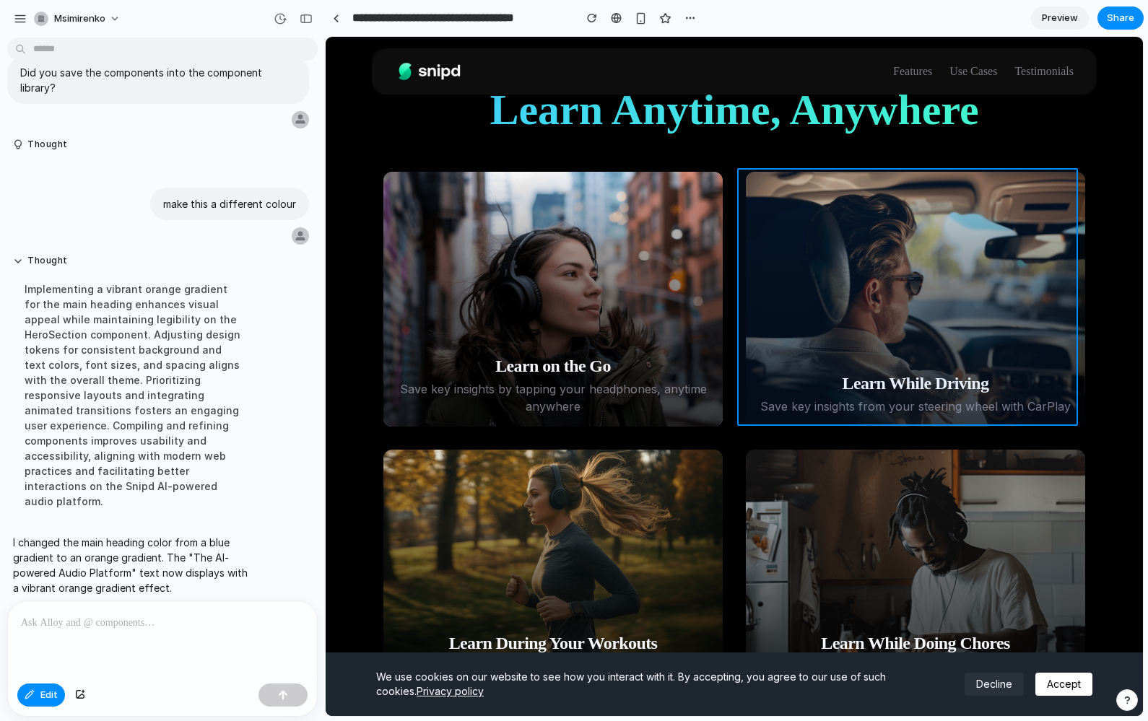
click at [918, 305] on div at bounding box center [734, 376] width 817 height 679
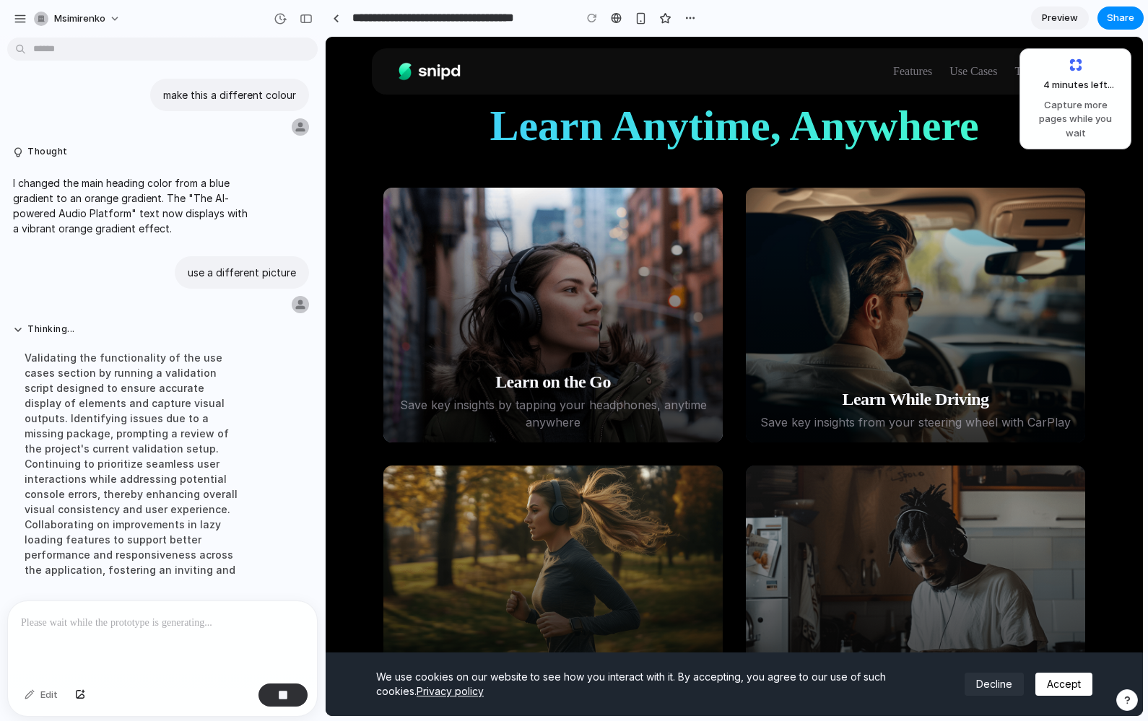
scroll to position [838, 0]
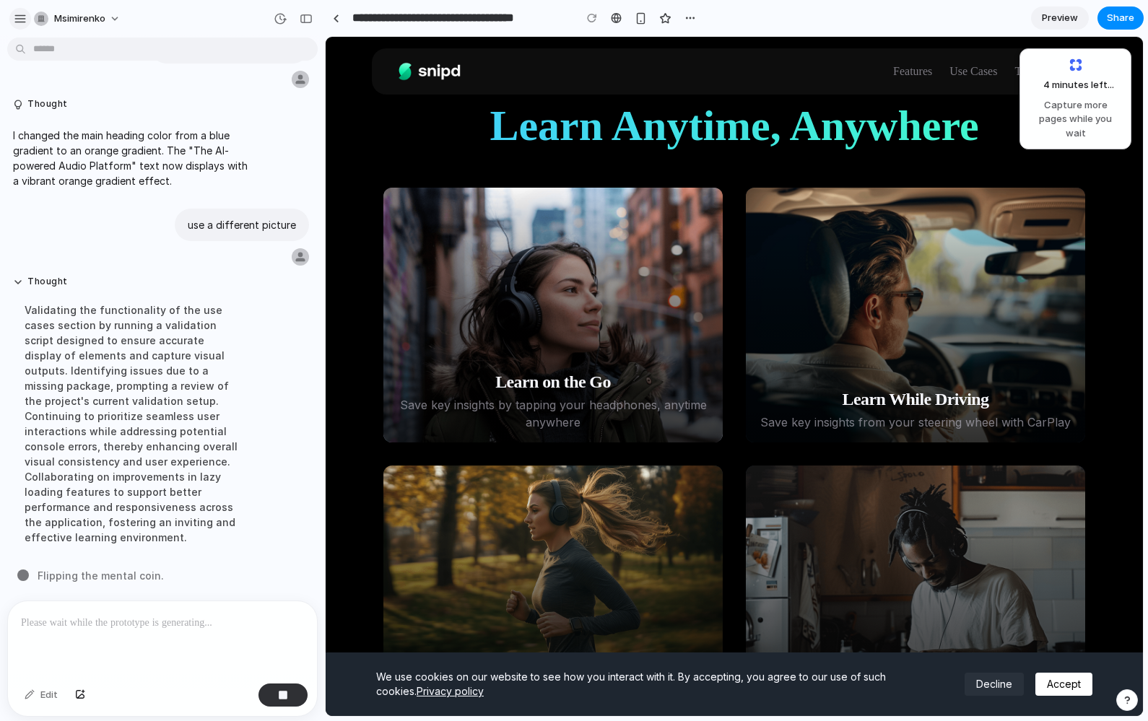
click at [22, 23] on div "button" at bounding box center [20, 18] width 13 height 13
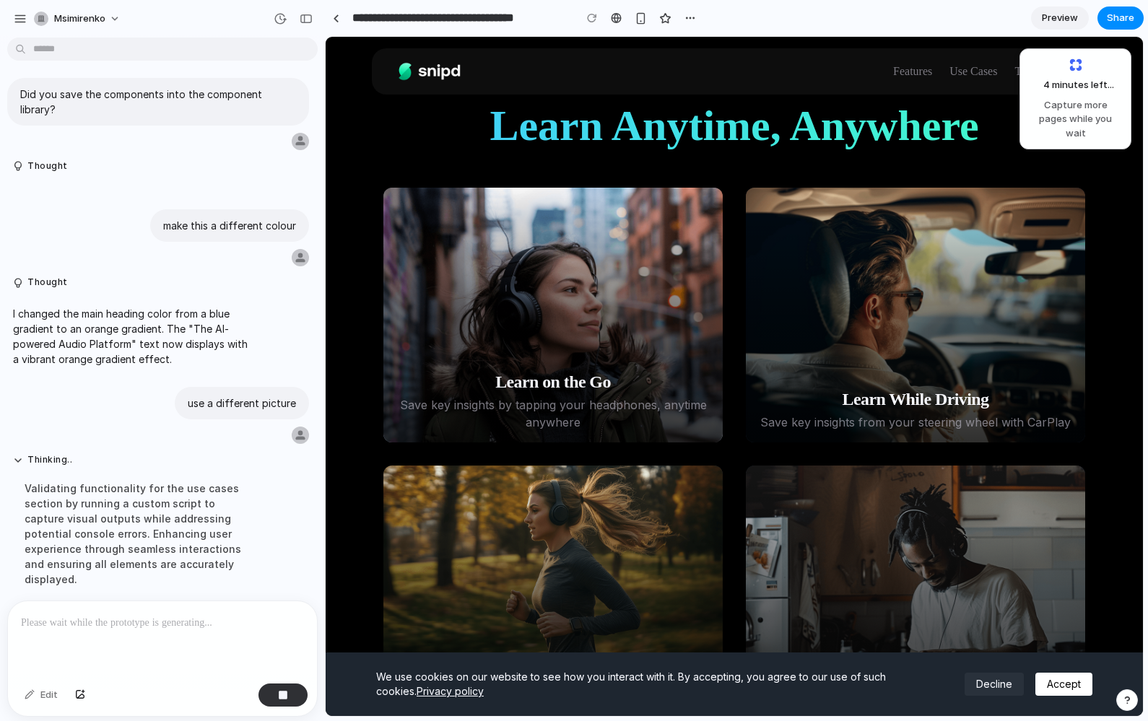
click at [226, 7] on div "msimirenko" at bounding box center [162, 17] width 325 height 35
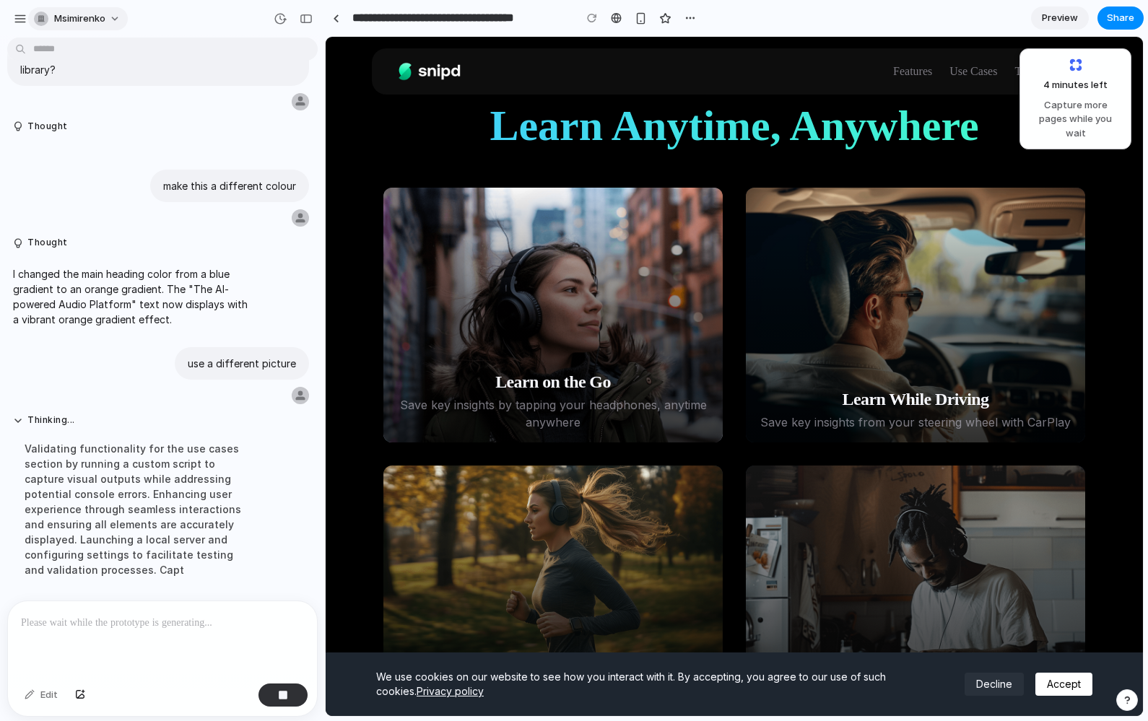
click at [114, 19] on button "msimirenko" at bounding box center [78, 18] width 100 height 23
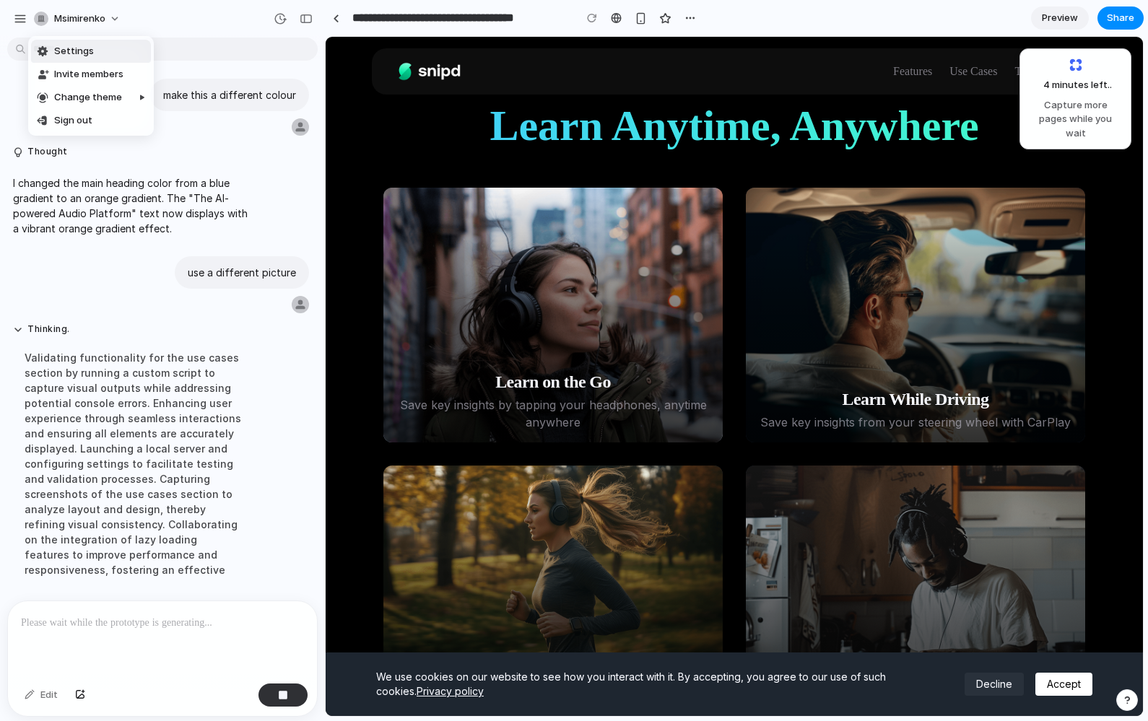
click at [181, 13] on div "Settings Invite members Change theme Sign out" at bounding box center [574, 360] width 1148 height 721
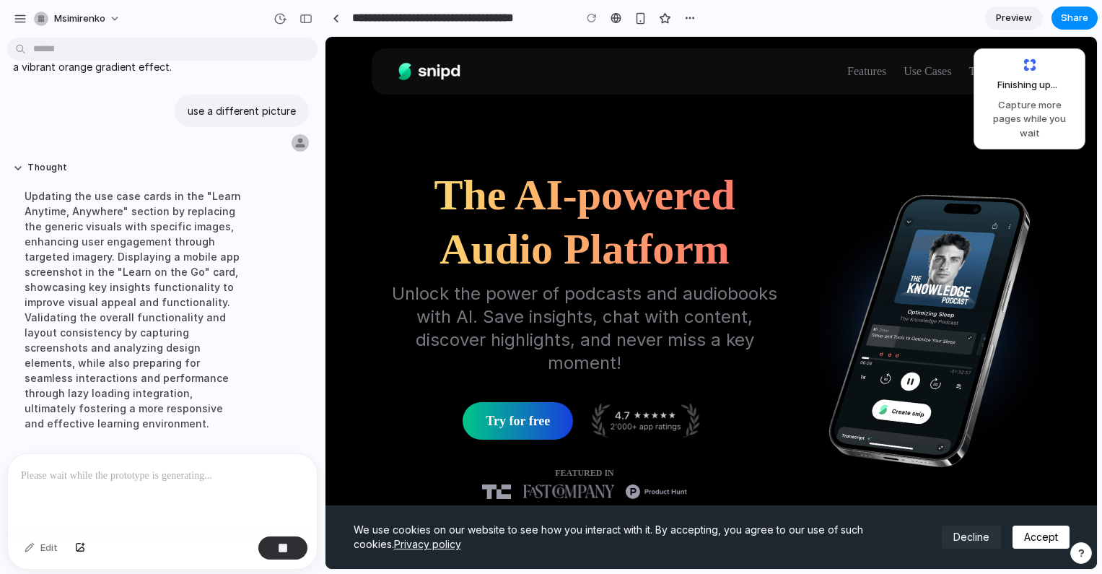
scroll to position [0, 0]
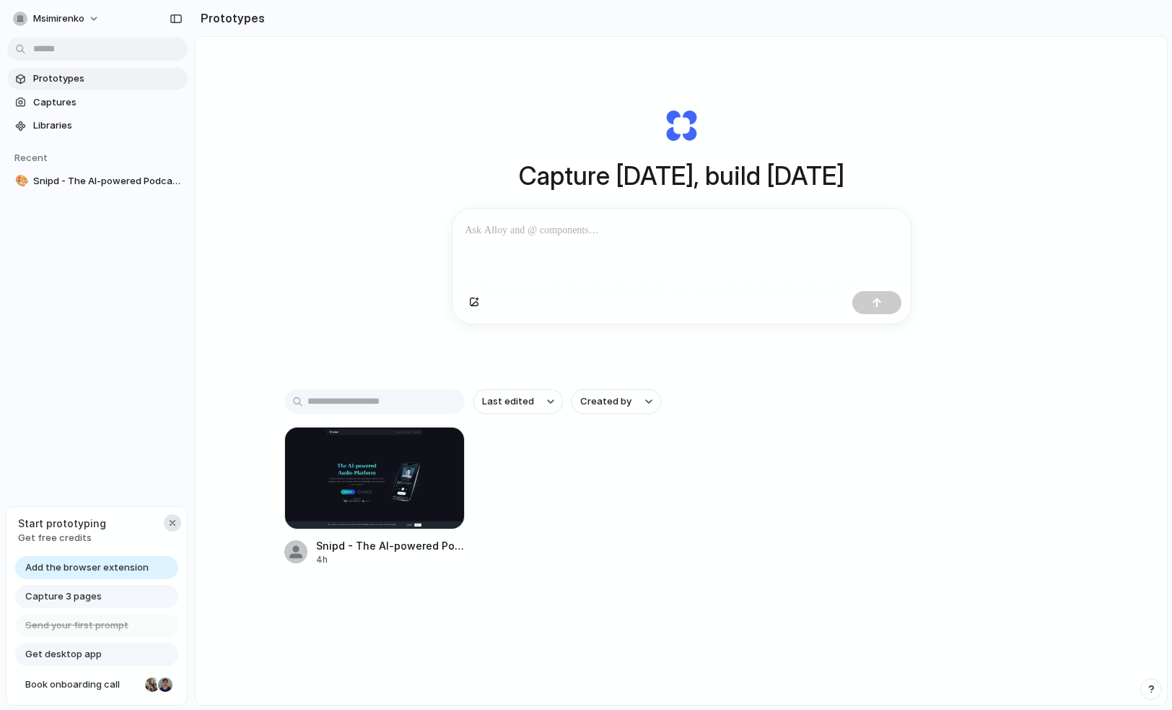
click at [167, 522] on div "button" at bounding box center [173, 523] width 12 height 12
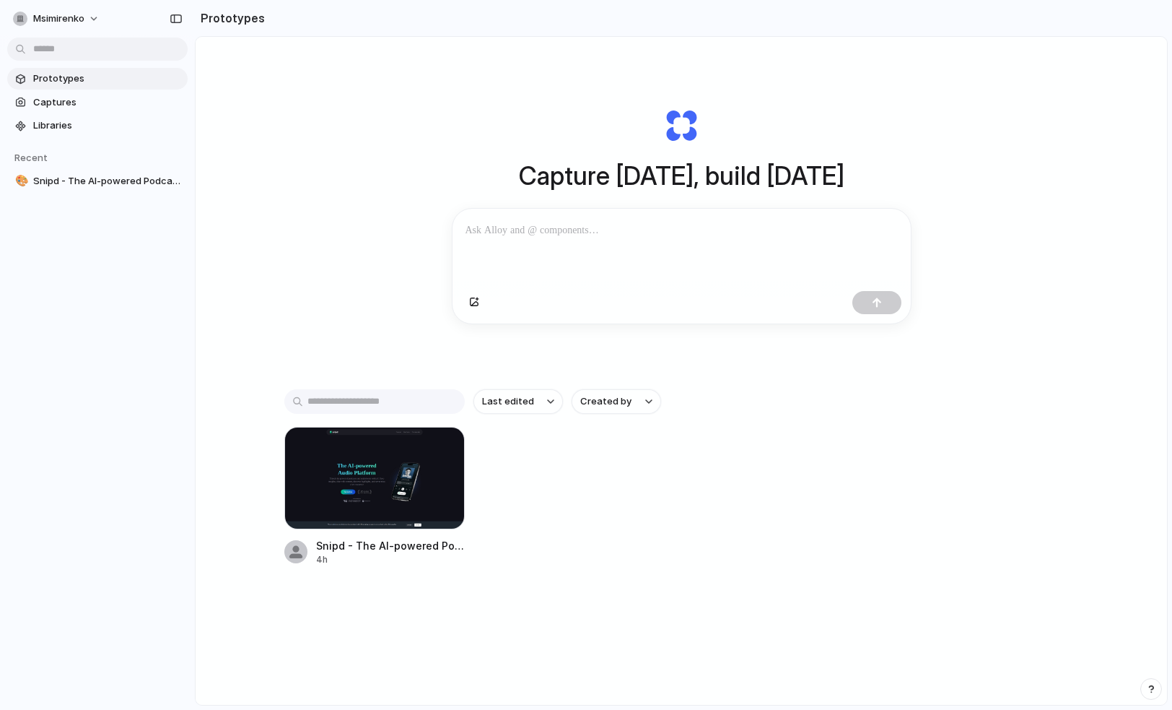
drag, startPoint x: 79, startPoint y: 383, endPoint x: 358, endPoint y: 158, distance: 358.9
click at [79, 383] on div "msimirenko Prototypes Captures Libraries Recent 🎨 Snipd - The AI-powered Podcas…" at bounding box center [97, 355] width 195 height 710
click at [97, 19] on button "msimirenko" at bounding box center [57, 18] width 100 height 23
click at [175, 167] on span "Neutral dark" at bounding box center [167, 167] width 56 height 14
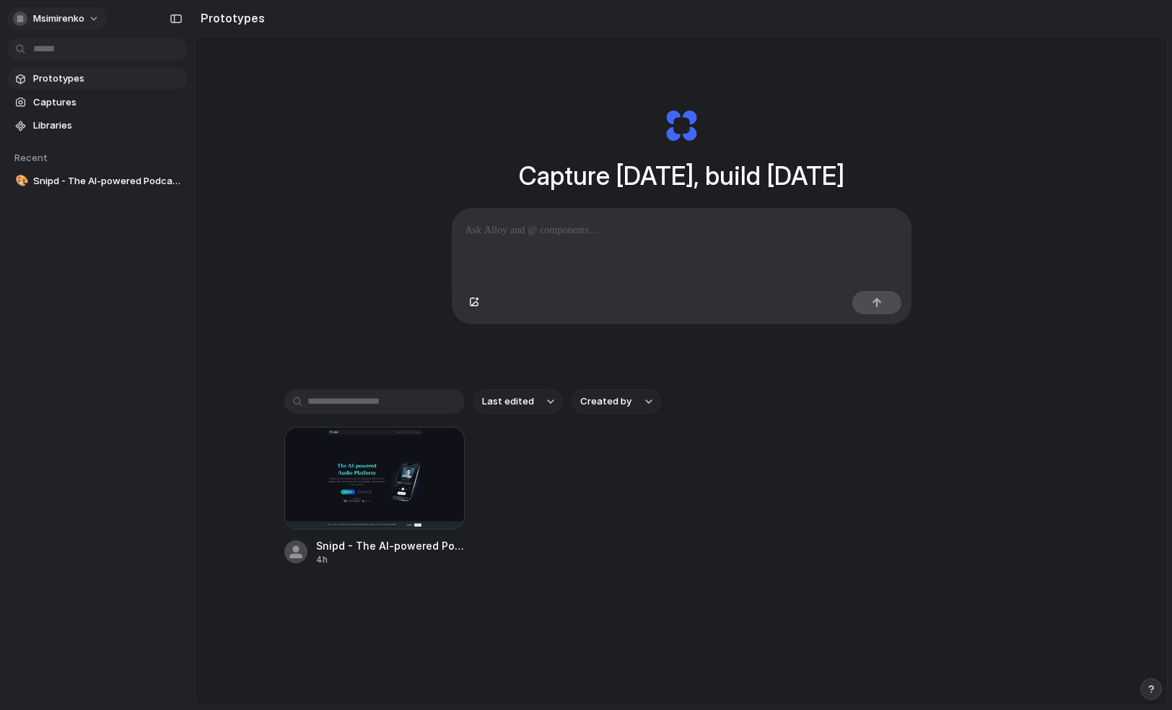
click at [93, 18] on button "msimirenko" at bounding box center [57, 18] width 100 height 23
click at [157, 143] on span "Dark" at bounding box center [149, 143] width 21 height 14
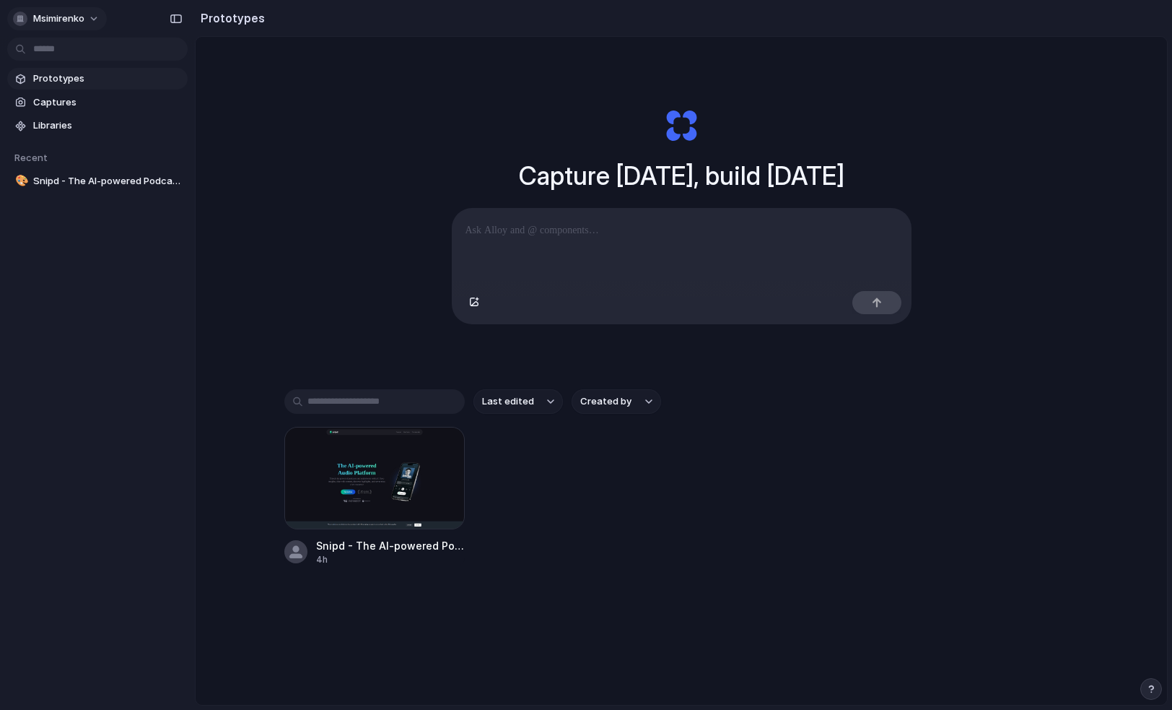
click at [97, 19] on button "msimirenko" at bounding box center [57, 18] width 100 height 23
click at [58, 55] on span "Settings" at bounding box center [53, 51] width 40 height 14
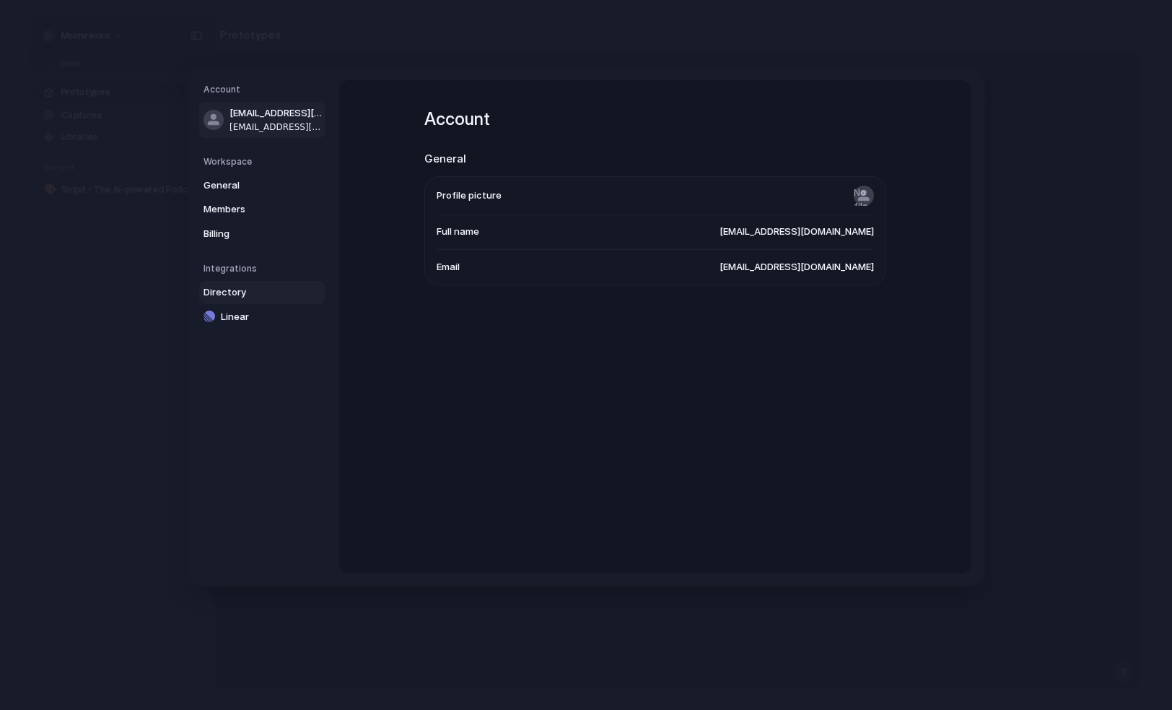
click at [243, 292] on span "Directory" at bounding box center [250, 292] width 92 height 14
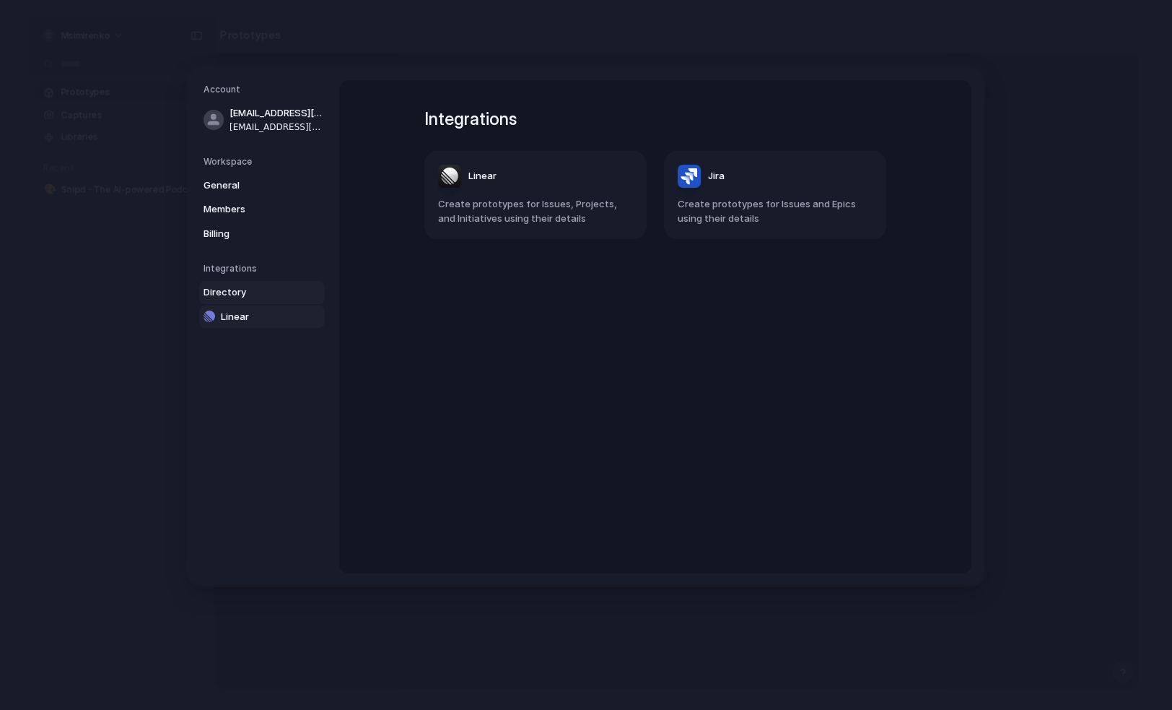
click at [256, 321] on span "Linear" at bounding box center [267, 316] width 92 height 14
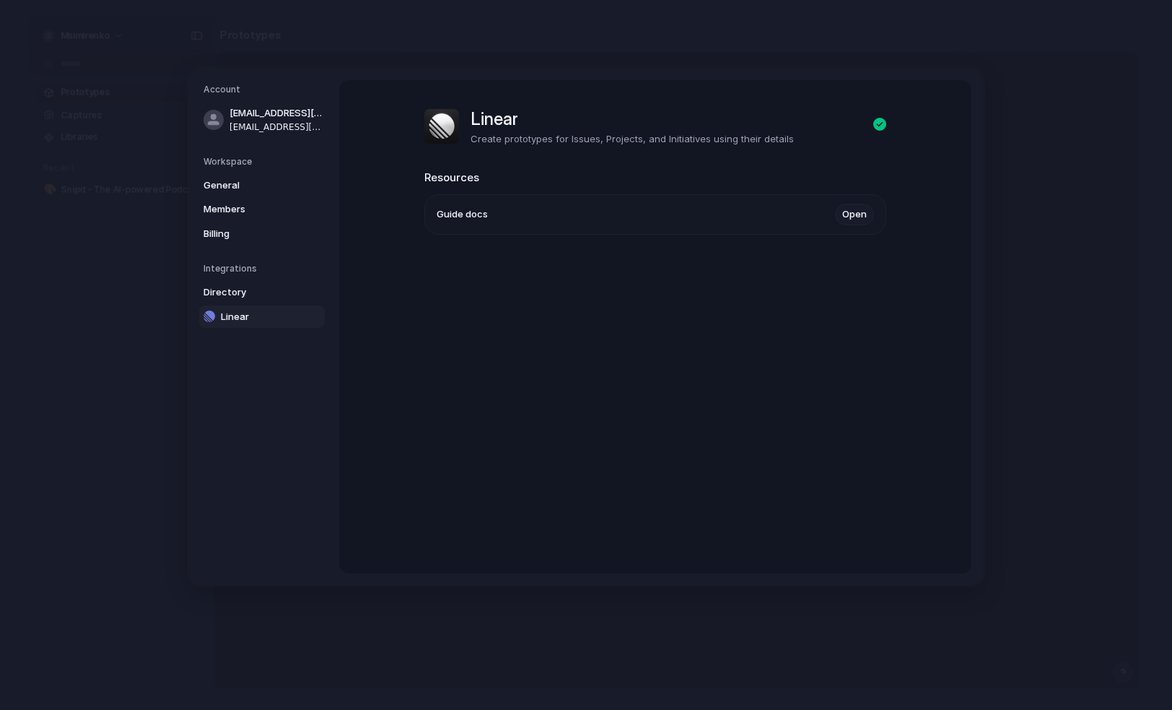
click at [854, 215] on link "Open" at bounding box center [854, 215] width 39 height 22
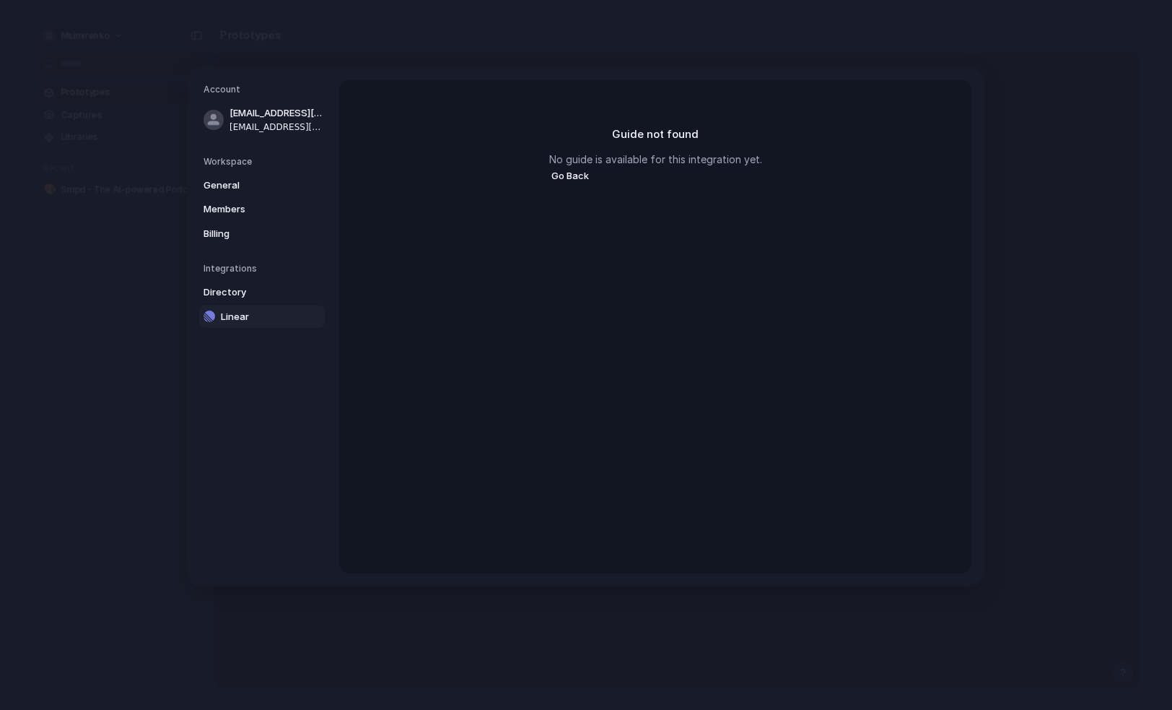
click at [564, 175] on button "Go Back" at bounding box center [570, 175] width 42 height 19
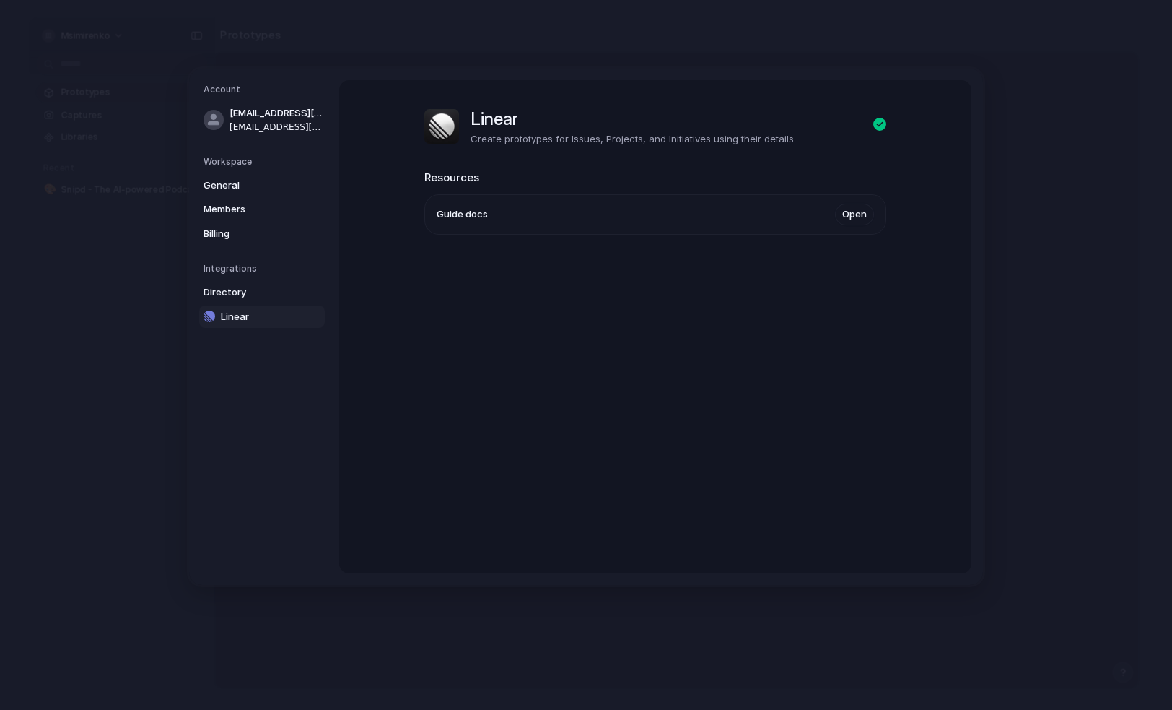
click at [233, 378] on nav "Account msimirenko@gmail.com msimirenko@gmail.com Workspace General Members Bil…" at bounding box center [264, 327] width 150 height 516
click at [242, 315] on span "Linear" at bounding box center [267, 316] width 92 height 14
click at [878, 127] on div at bounding box center [879, 125] width 13 height 17
drag, startPoint x: 527, startPoint y: 142, endPoint x: 482, endPoint y: 141, distance: 44.8
click at [518, 141] on p "Create prototypes for Issues, Projects, and Initiatives using their details" at bounding box center [632, 139] width 323 height 14
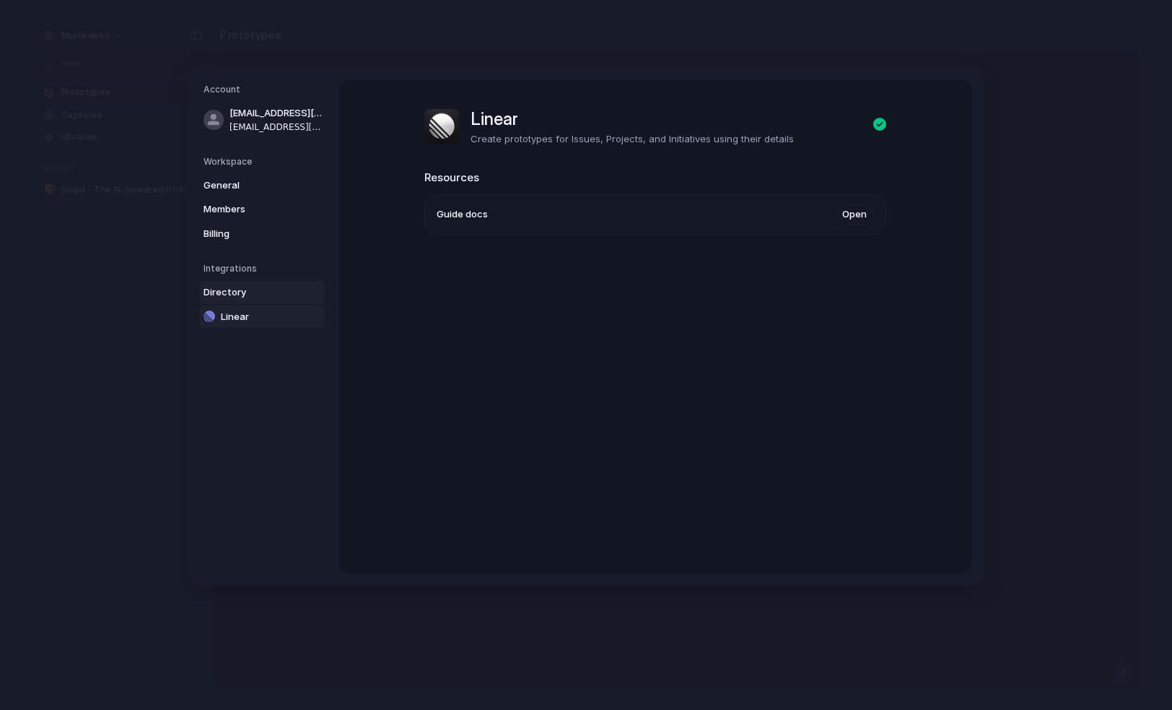
click at [235, 293] on span "Directory" at bounding box center [250, 292] width 92 height 14
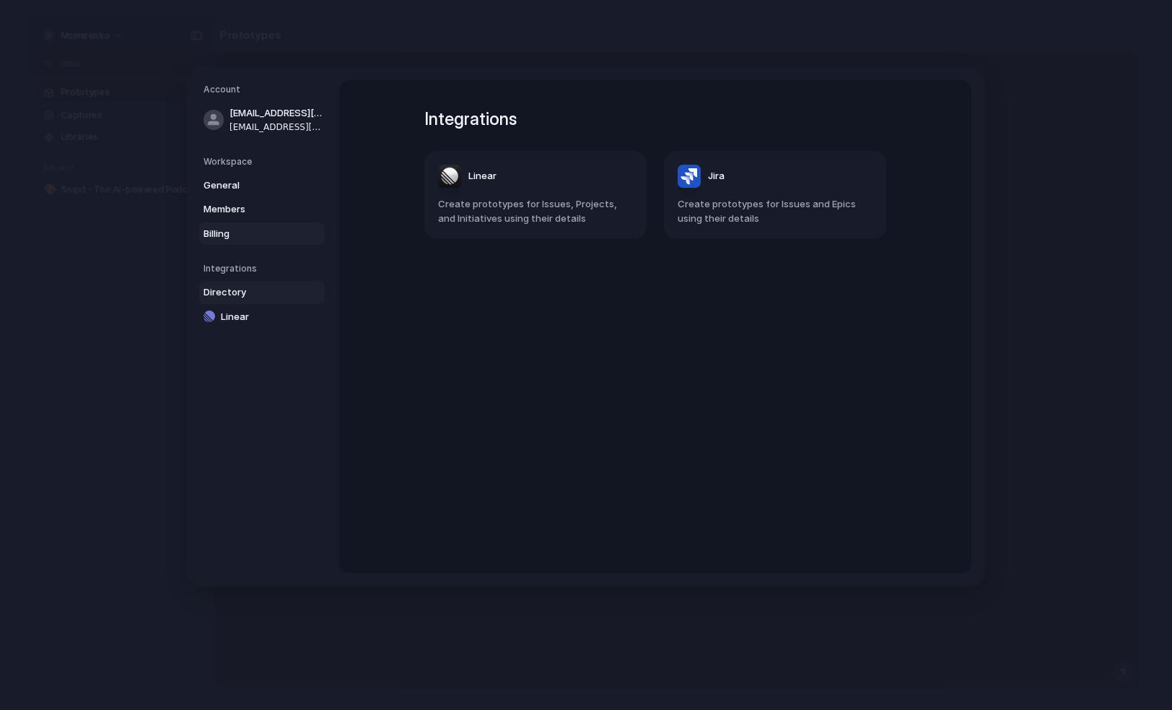
click at [228, 230] on span "Billing" at bounding box center [250, 233] width 92 height 14
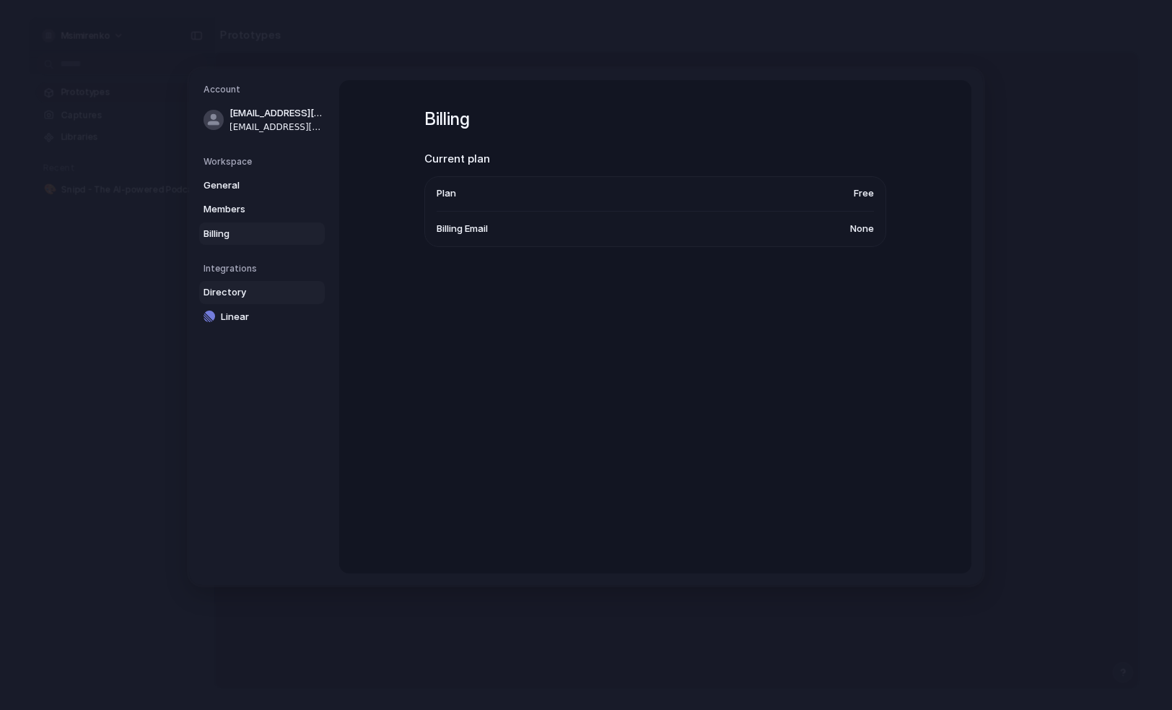
click at [233, 289] on span "Directory" at bounding box center [250, 292] width 92 height 14
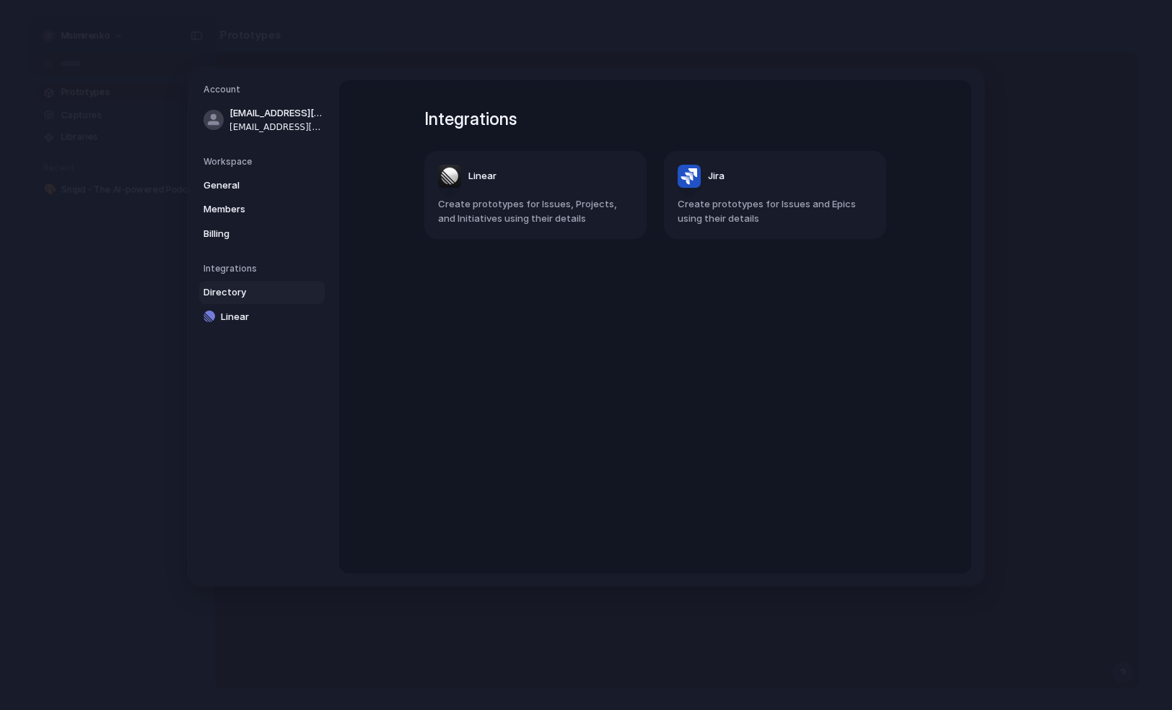
click at [520, 184] on header "Linear" at bounding box center [535, 176] width 195 height 23
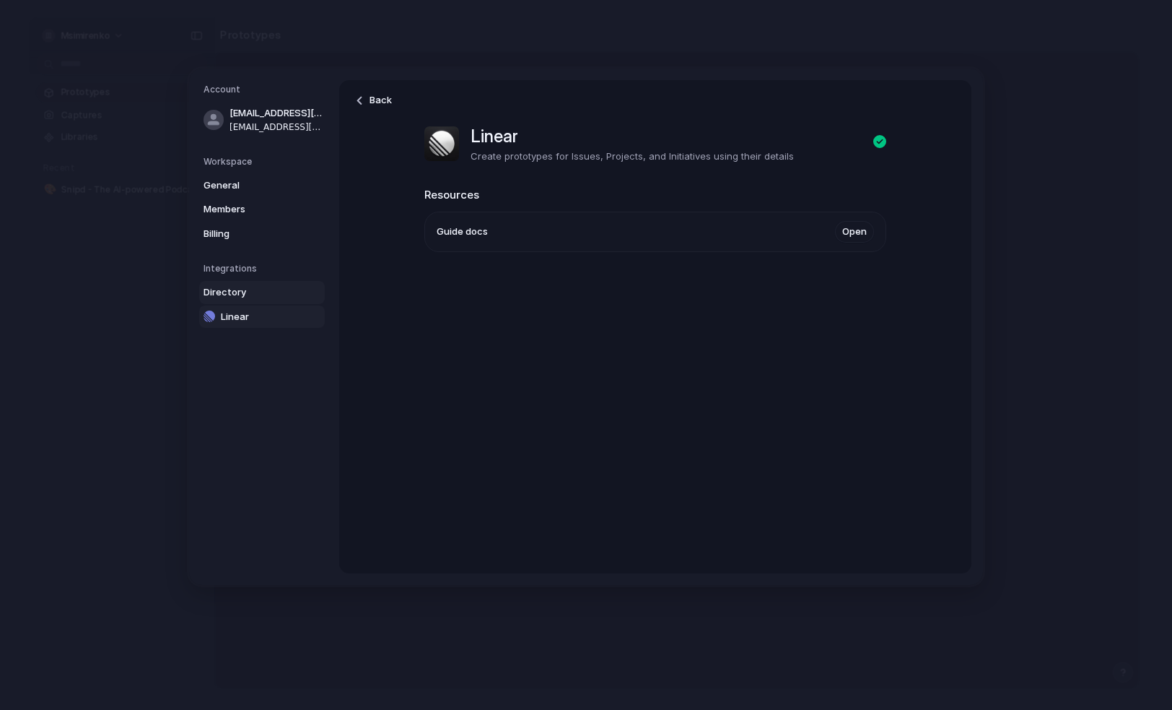
click at [250, 293] on span "Directory" at bounding box center [250, 292] width 92 height 14
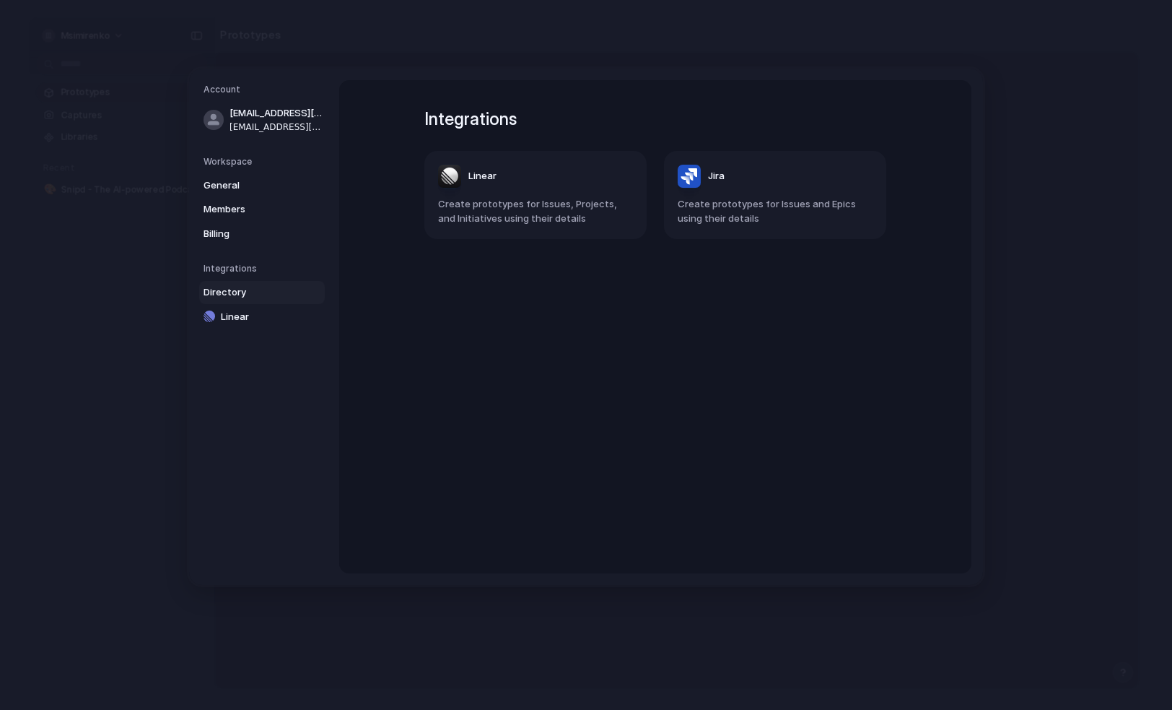
click at [792, 193] on article "Jira Create prototypes for Issues and Epics using their details" at bounding box center [775, 195] width 222 height 88
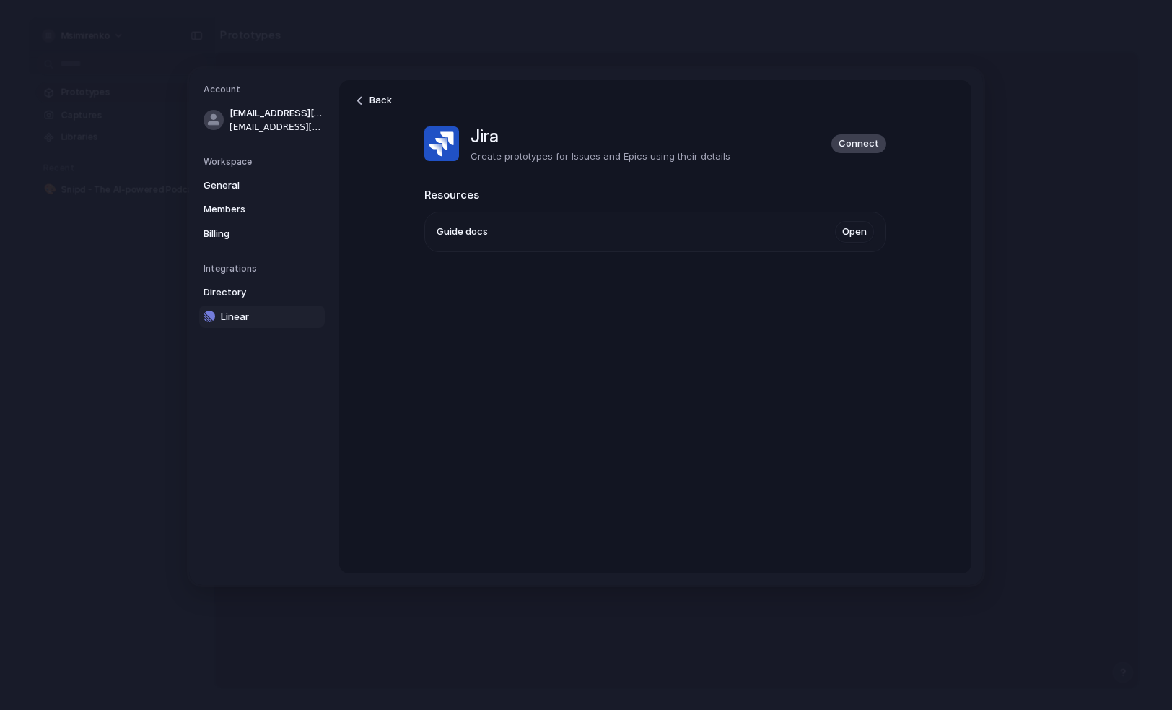
click at [241, 315] on span "Linear" at bounding box center [267, 316] width 92 height 14
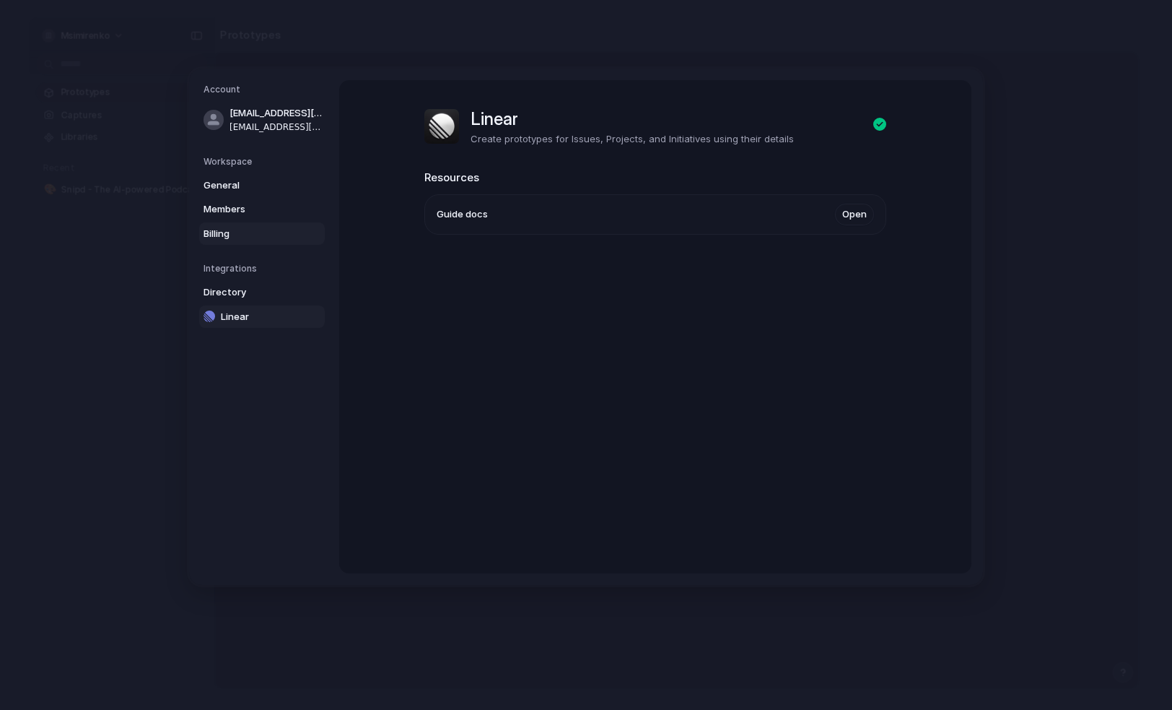
click at [233, 233] on span "Billing" at bounding box center [250, 233] width 92 height 14
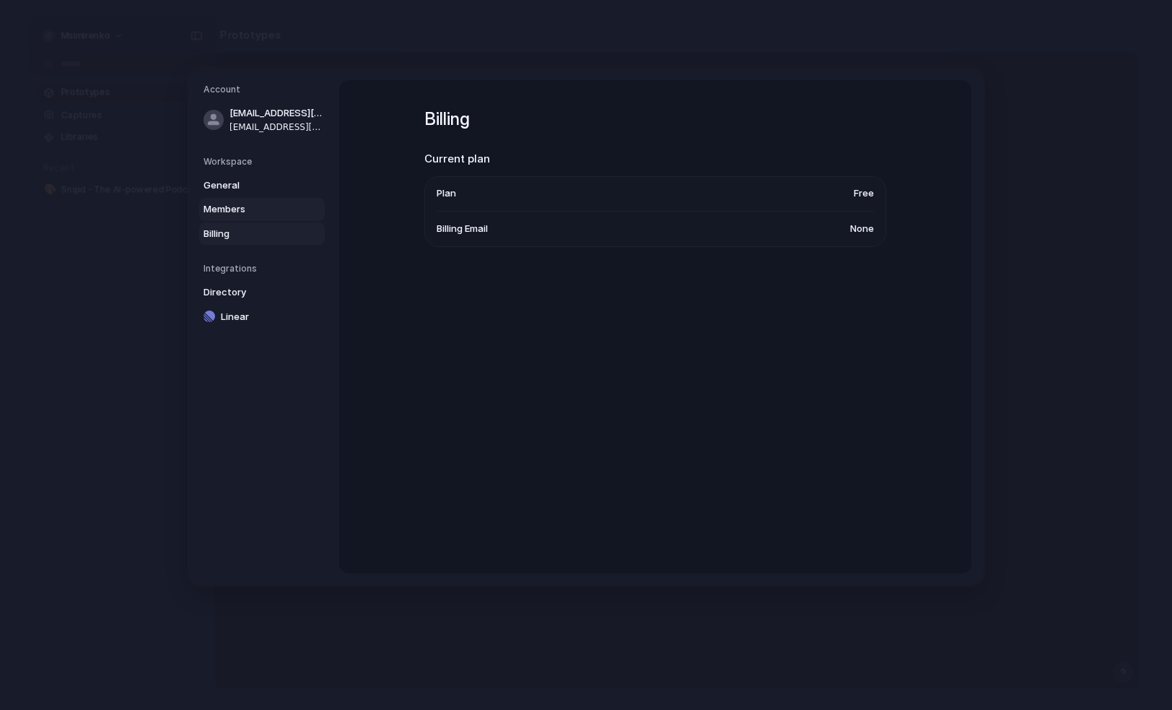
click at [241, 207] on span "Members" at bounding box center [250, 209] width 92 height 14
click at [241, 190] on span "General" at bounding box center [250, 185] width 92 height 14
click at [830, 266] on span "United States" at bounding box center [826, 263] width 95 height 14
click at [549, 412] on div "Workspace General Name msimirenko URL msimirenko Data region United States Dang…" at bounding box center [655, 256] width 462 height 353
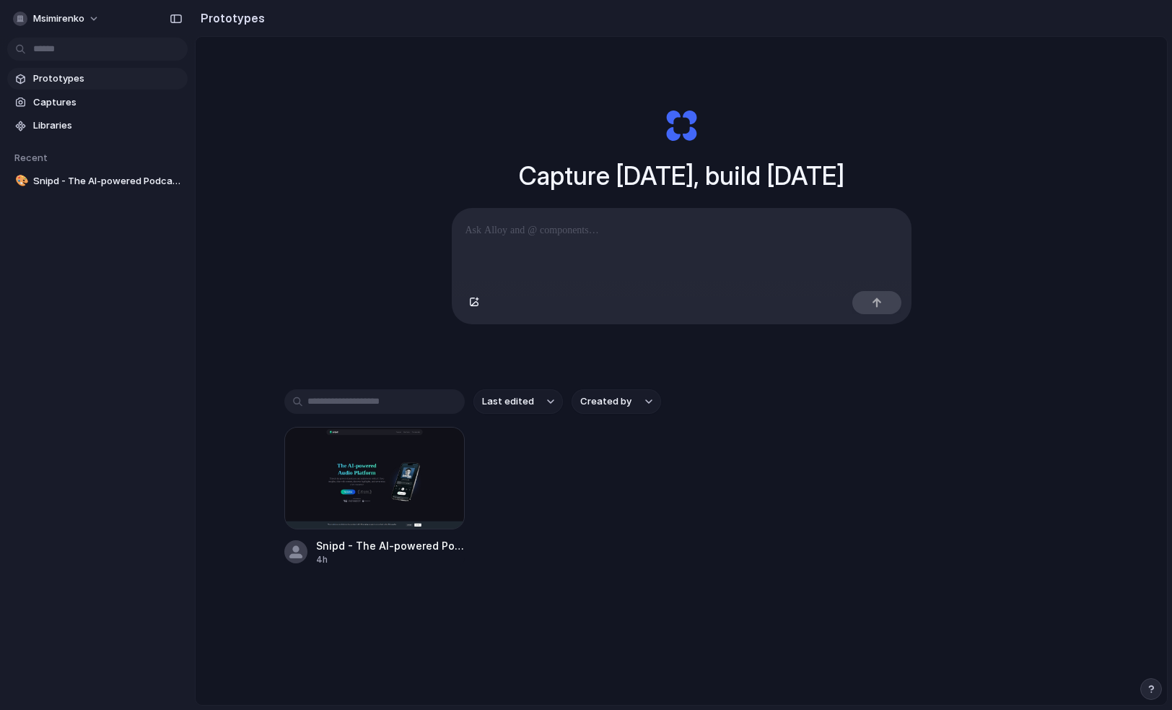
click at [1151, 690] on div "button" at bounding box center [1151, 689] width 10 height 10
click at [1108, 477] on div "Capture today, build tomorrow Clone web app Clone screenshot Start from existin…" at bounding box center [682, 409] width 972 height 744
